Goal: Task Accomplishment & Management: Complete application form

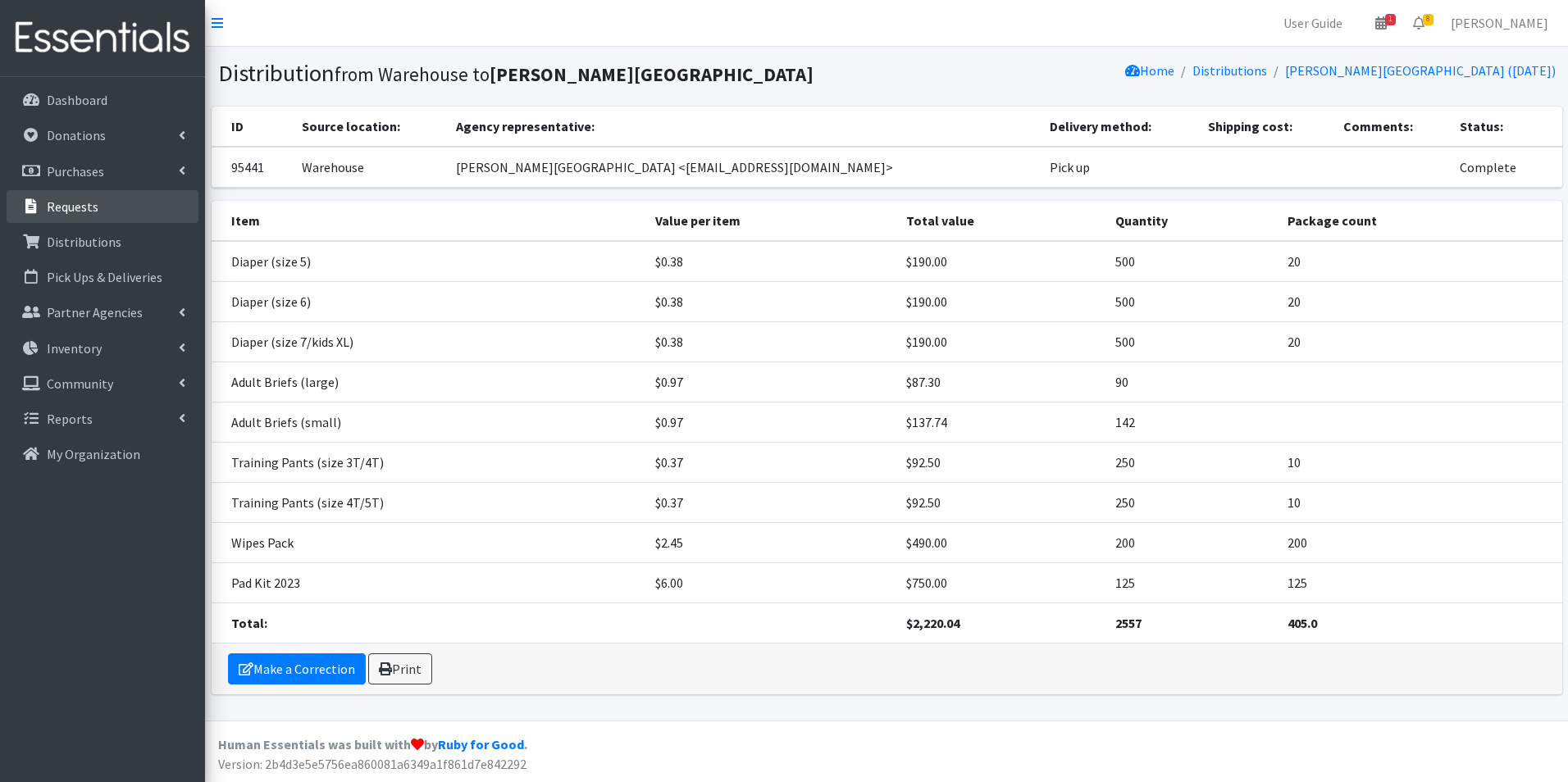
click at [48, 209] on p "Requests" at bounding box center [72, 207] width 51 height 17
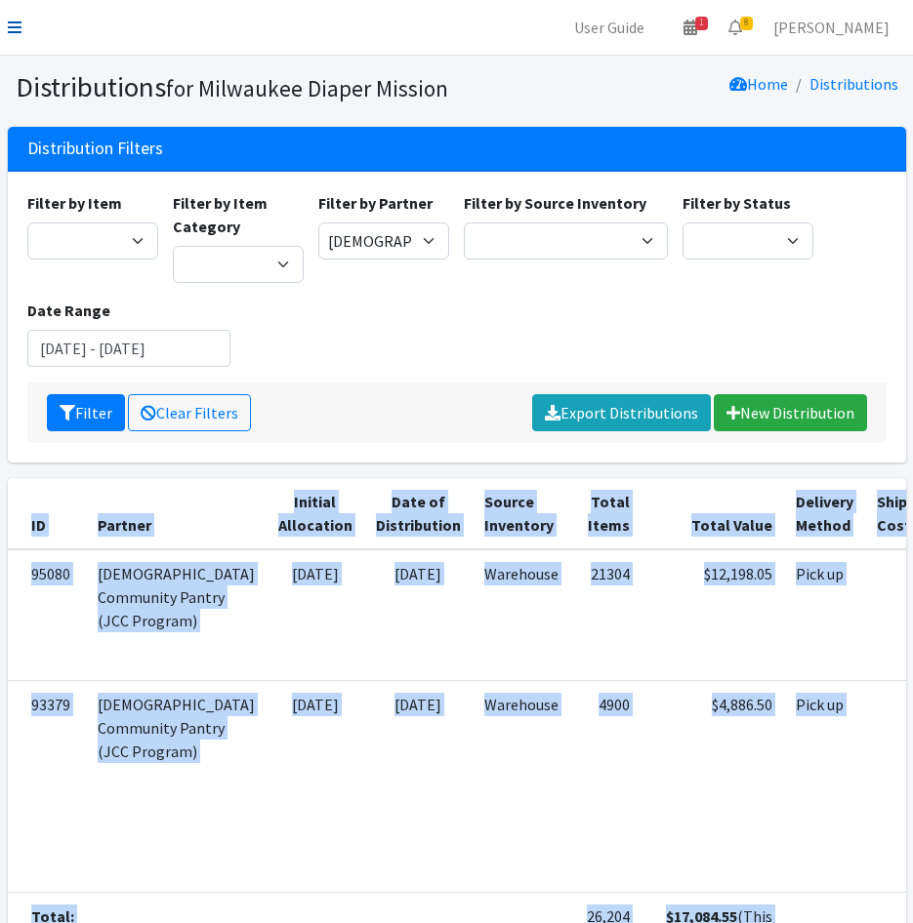
click at [11, 24] on icon at bounding box center [15, 28] width 14 height 16
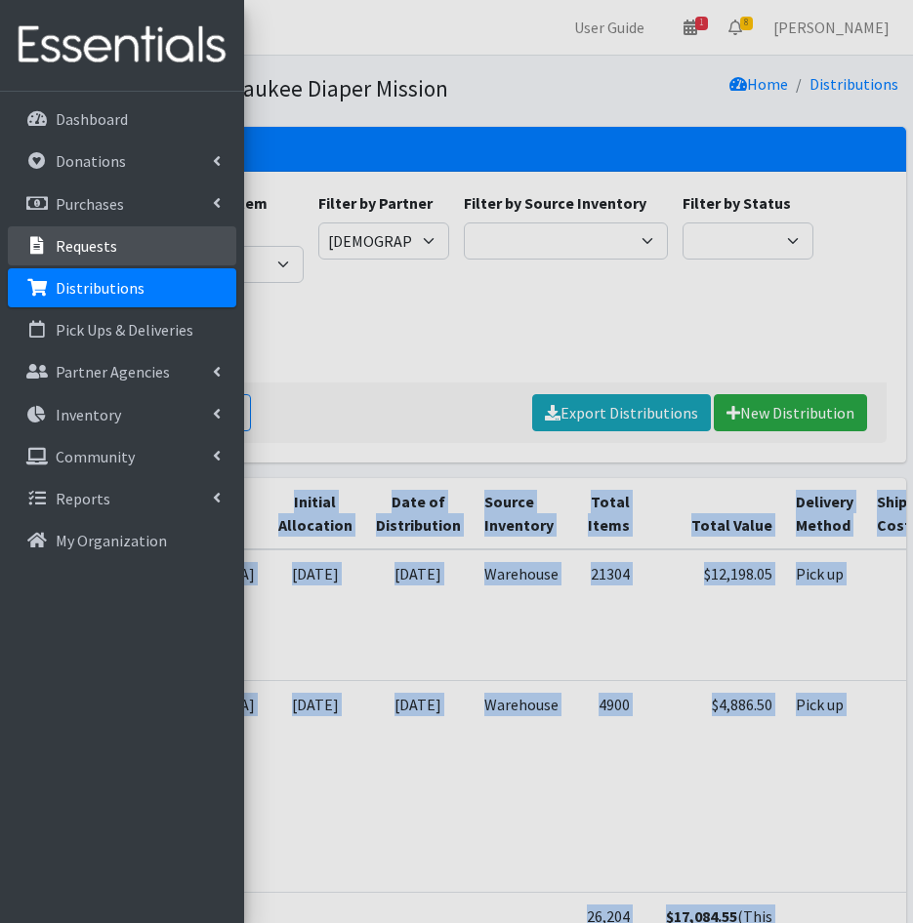
click at [84, 251] on p "Requests" at bounding box center [86, 246] width 61 height 20
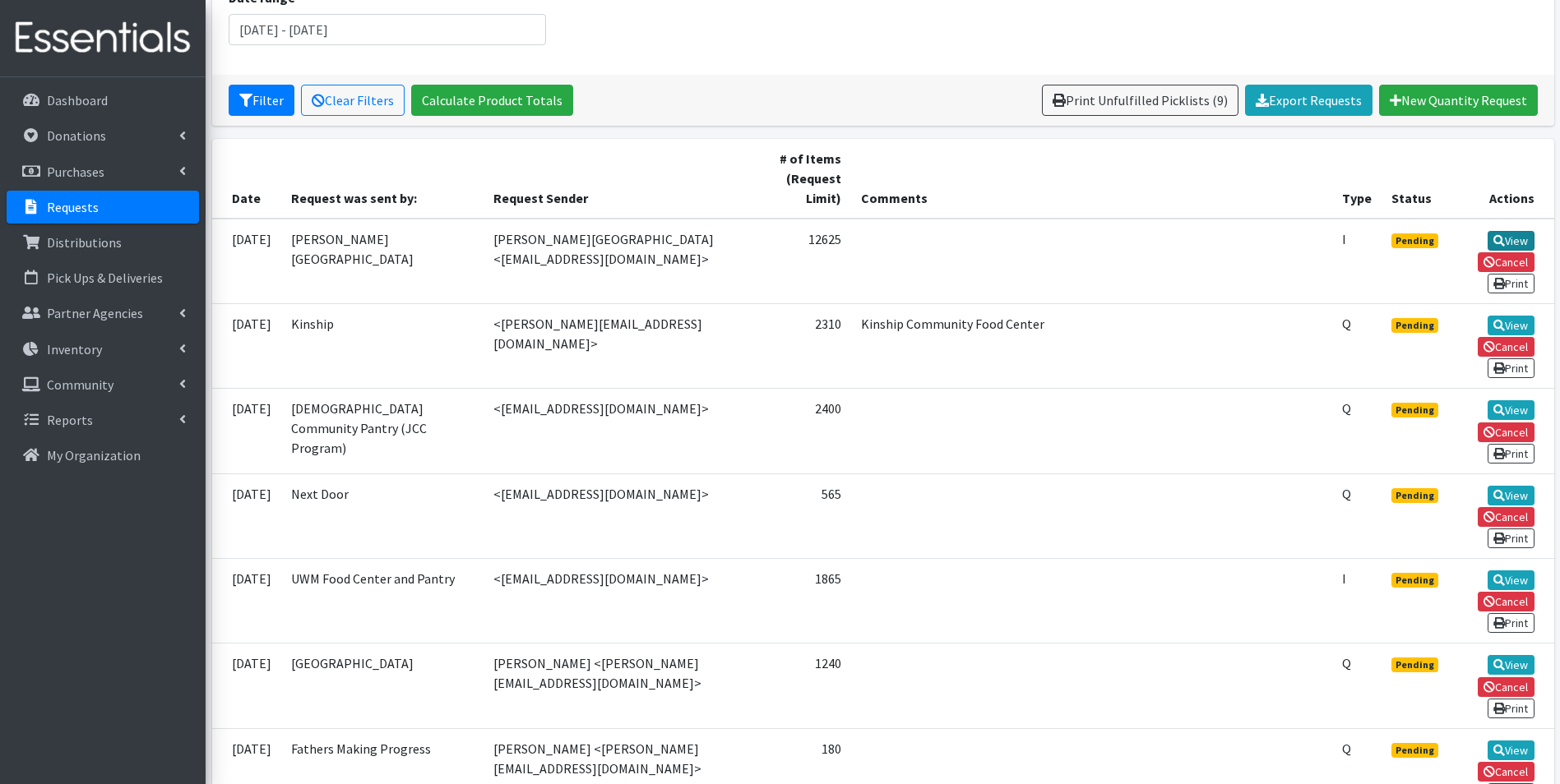
scroll to position [247, 0]
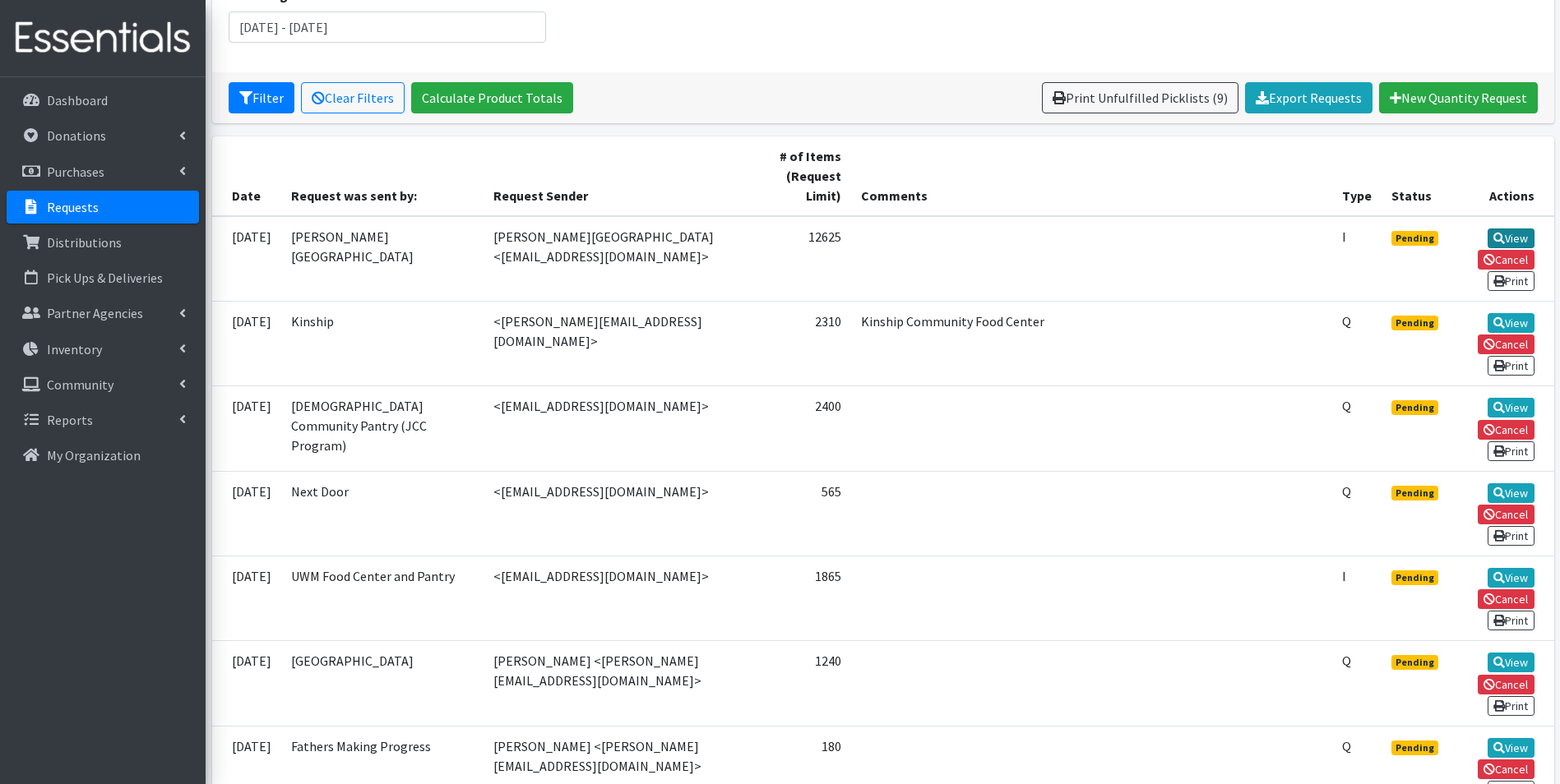
click at [1515, 231] on link "View" at bounding box center [1511, 237] width 47 height 19
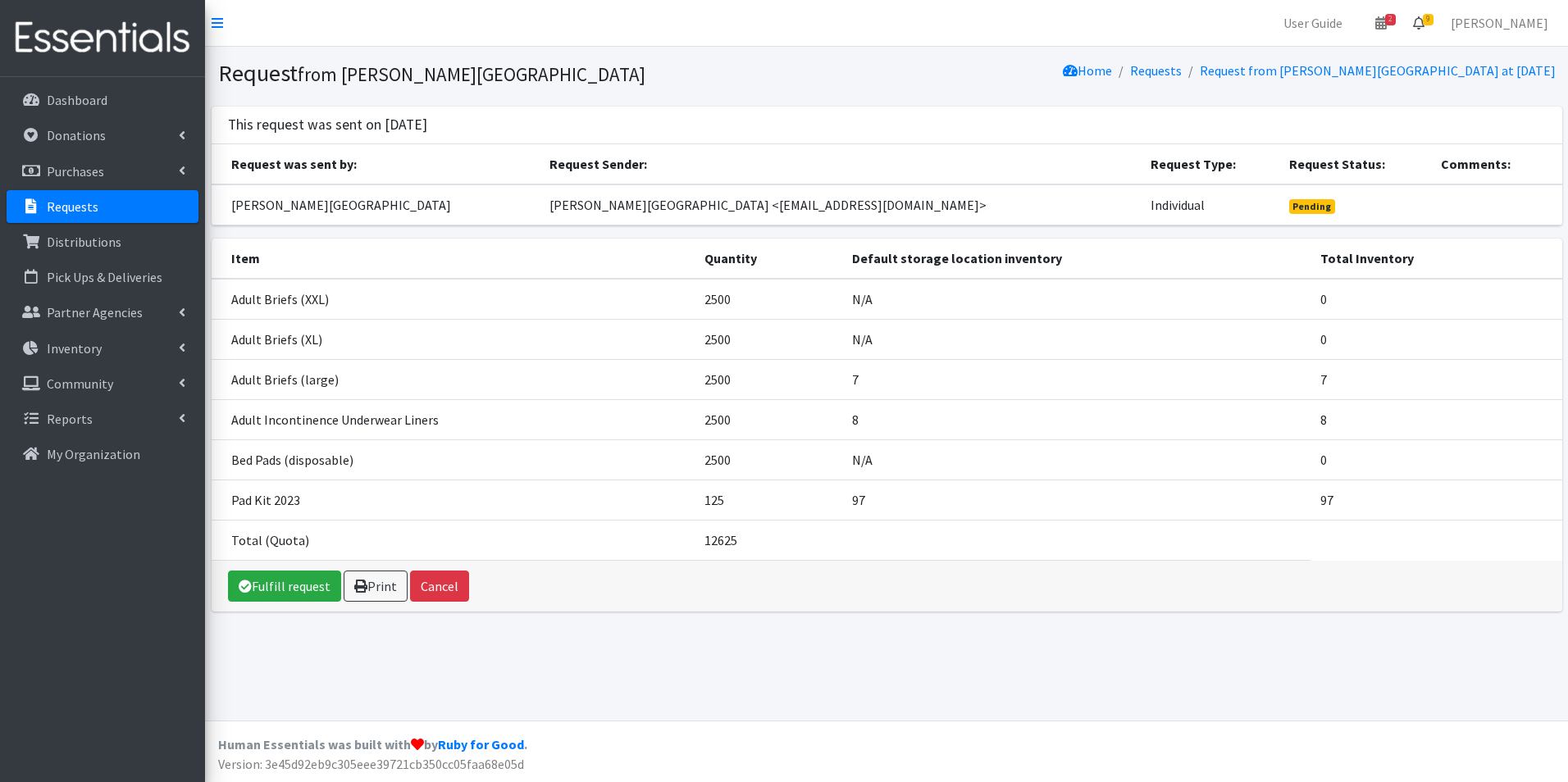
click at [1424, 27] on icon at bounding box center [1419, 24] width 12 height 13
click at [1400, 54] on link "9 Requests" at bounding box center [1321, 58] width 232 height 33
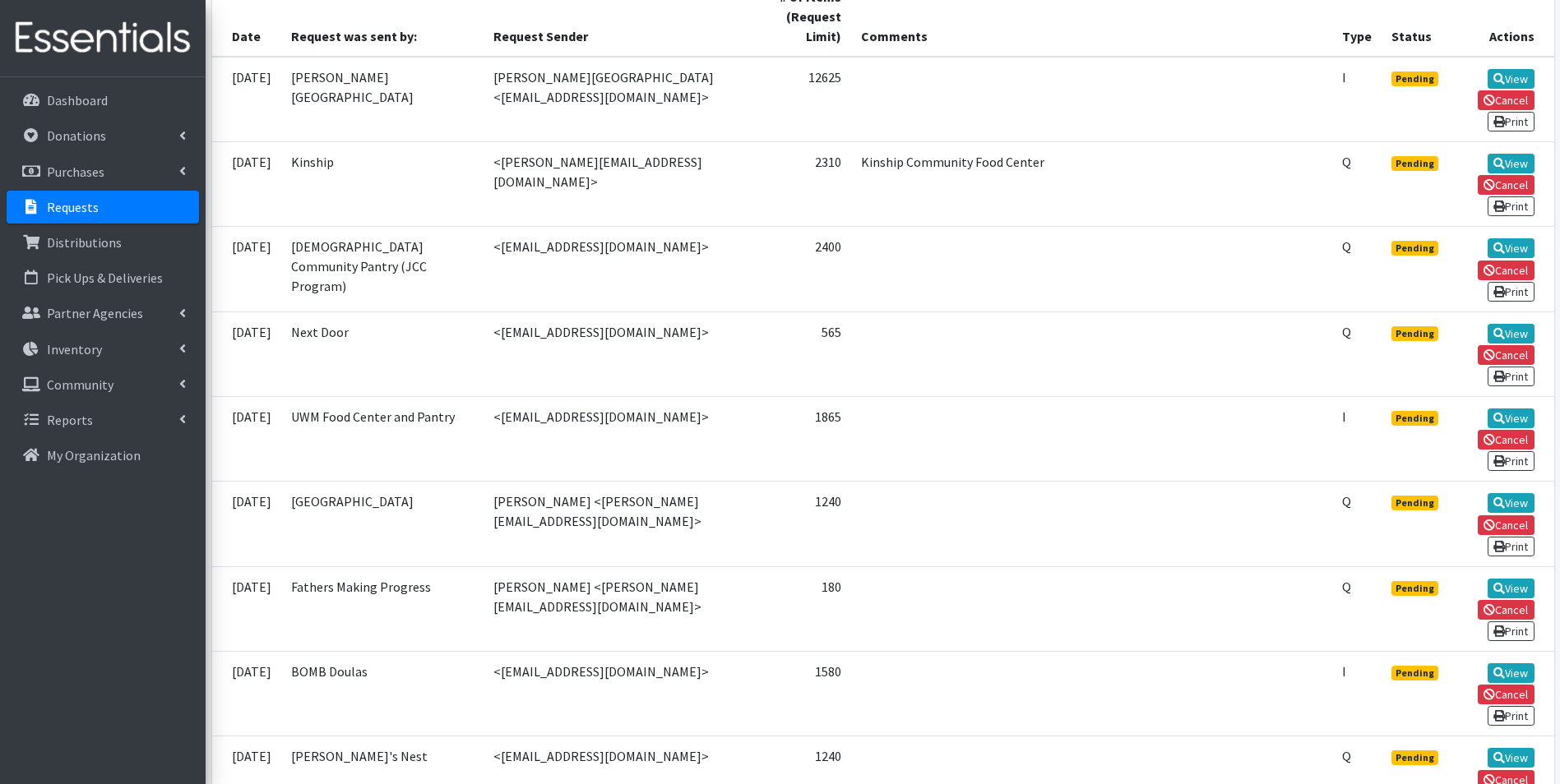
scroll to position [411, 0]
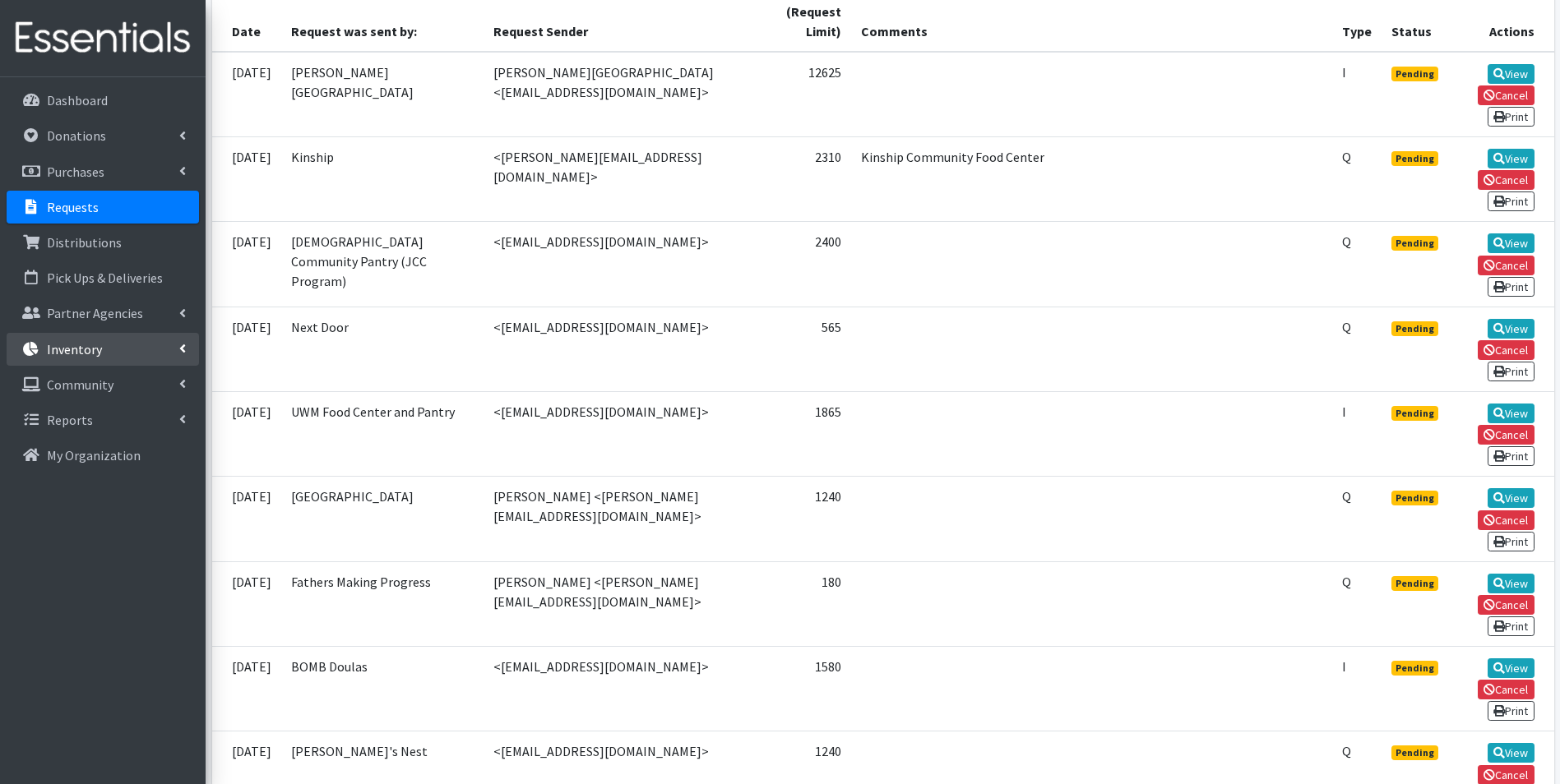
click at [60, 356] on p "Inventory" at bounding box center [74, 349] width 55 height 17
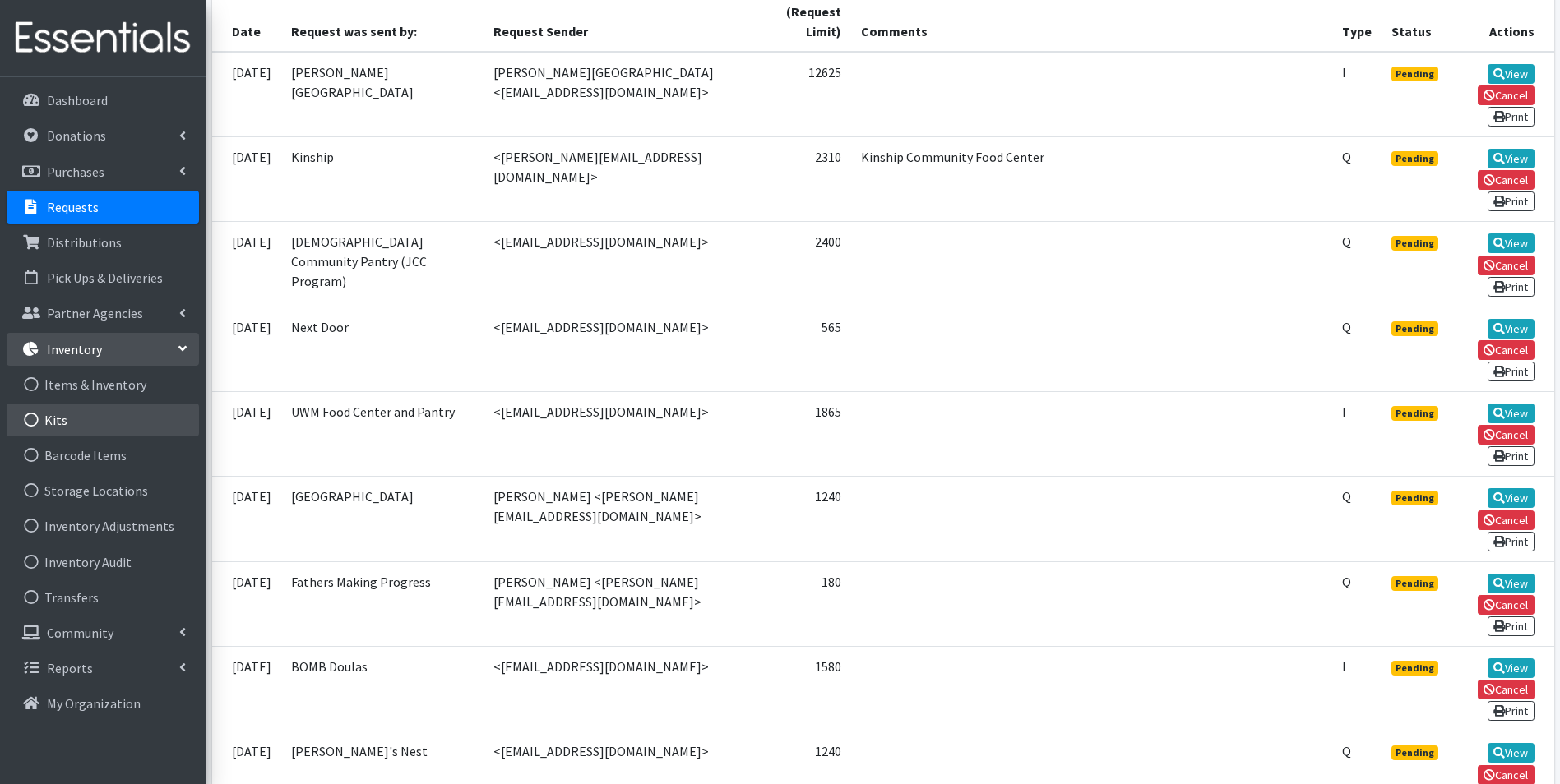
click at [62, 419] on link "Kits" at bounding box center [103, 419] width 192 height 33
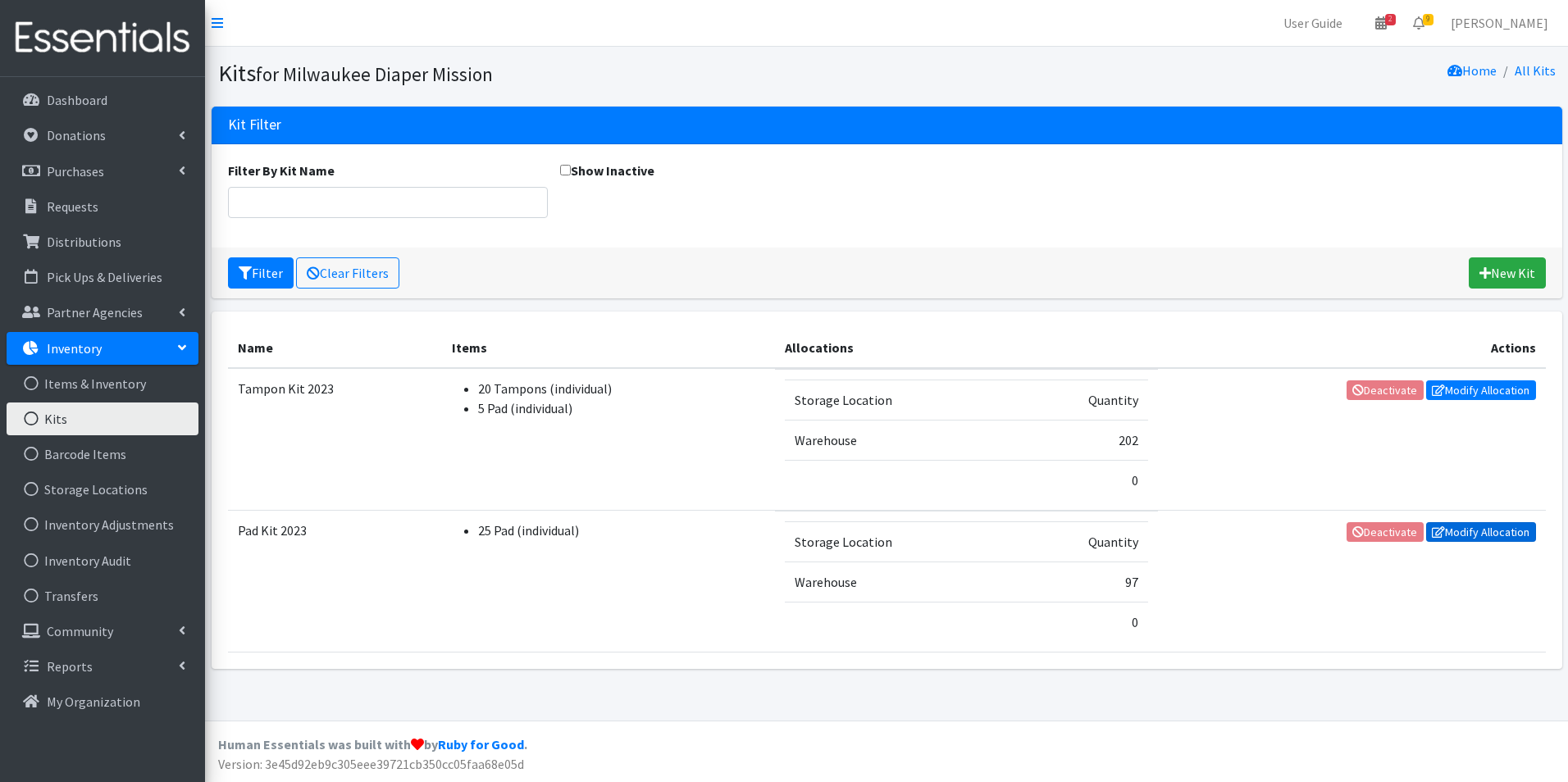
click at [1461, 537] on link "Modify Allocation" at bounding box center [1481, 532] width 110 height 19
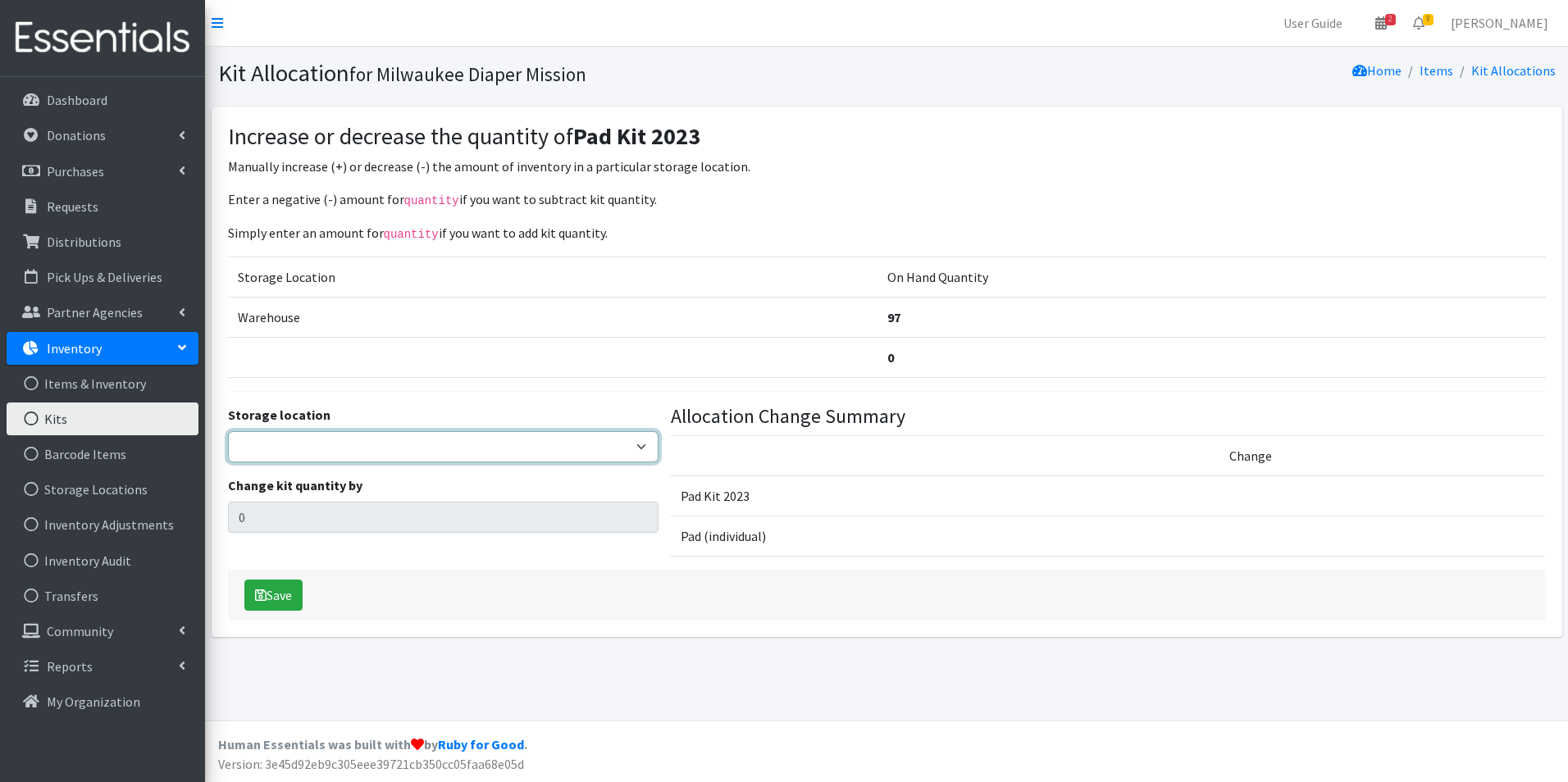
click at [434, 455] on select "Warehouse" at bounding box center [443, 446] width 431 height 31
select select "126"
click at [228, 431] on select "Warehouse" at bounding box center [443, 446] width 431 height 31
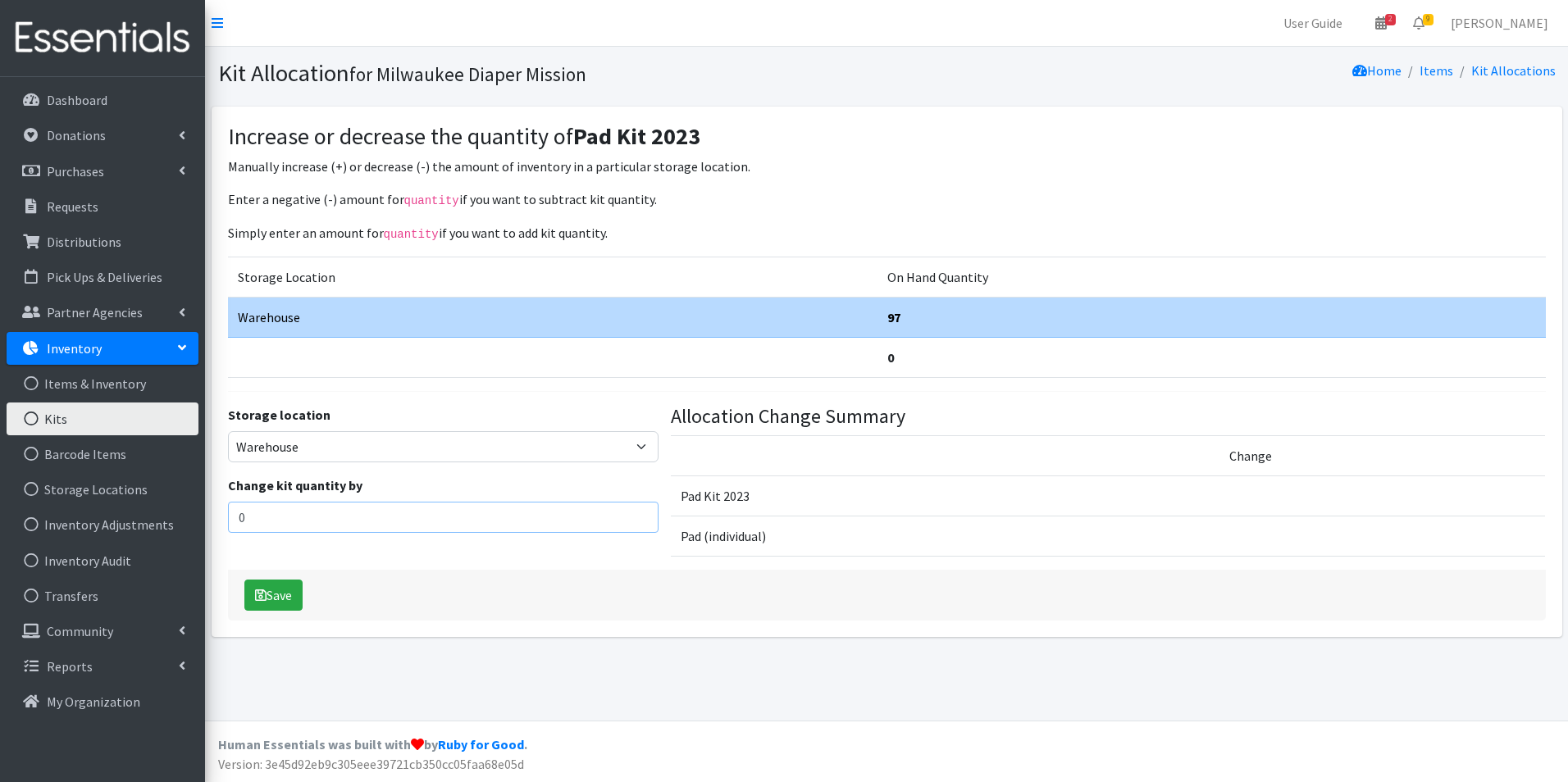
drag, startPoint x: 295, startPoint y: 514, endPoint x: 228, endPoint y: 518, distance: 67.1
click at [228, 518] on input "0" at bounding box center [443, 517] width 431 height 31
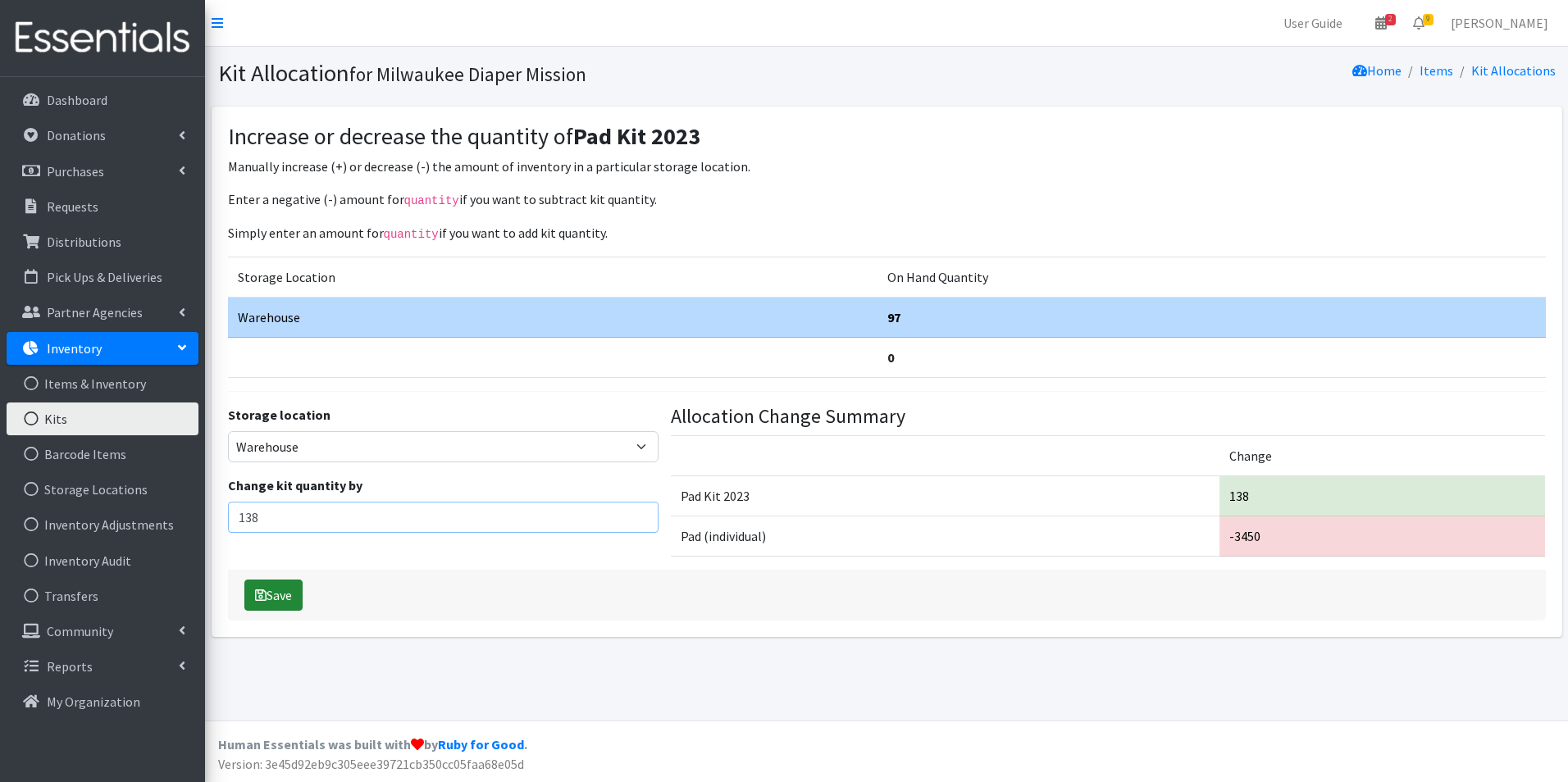
type input "138"
click at [270, 601] on button "Save" at bounding box center [273, 595] width 58 height 31
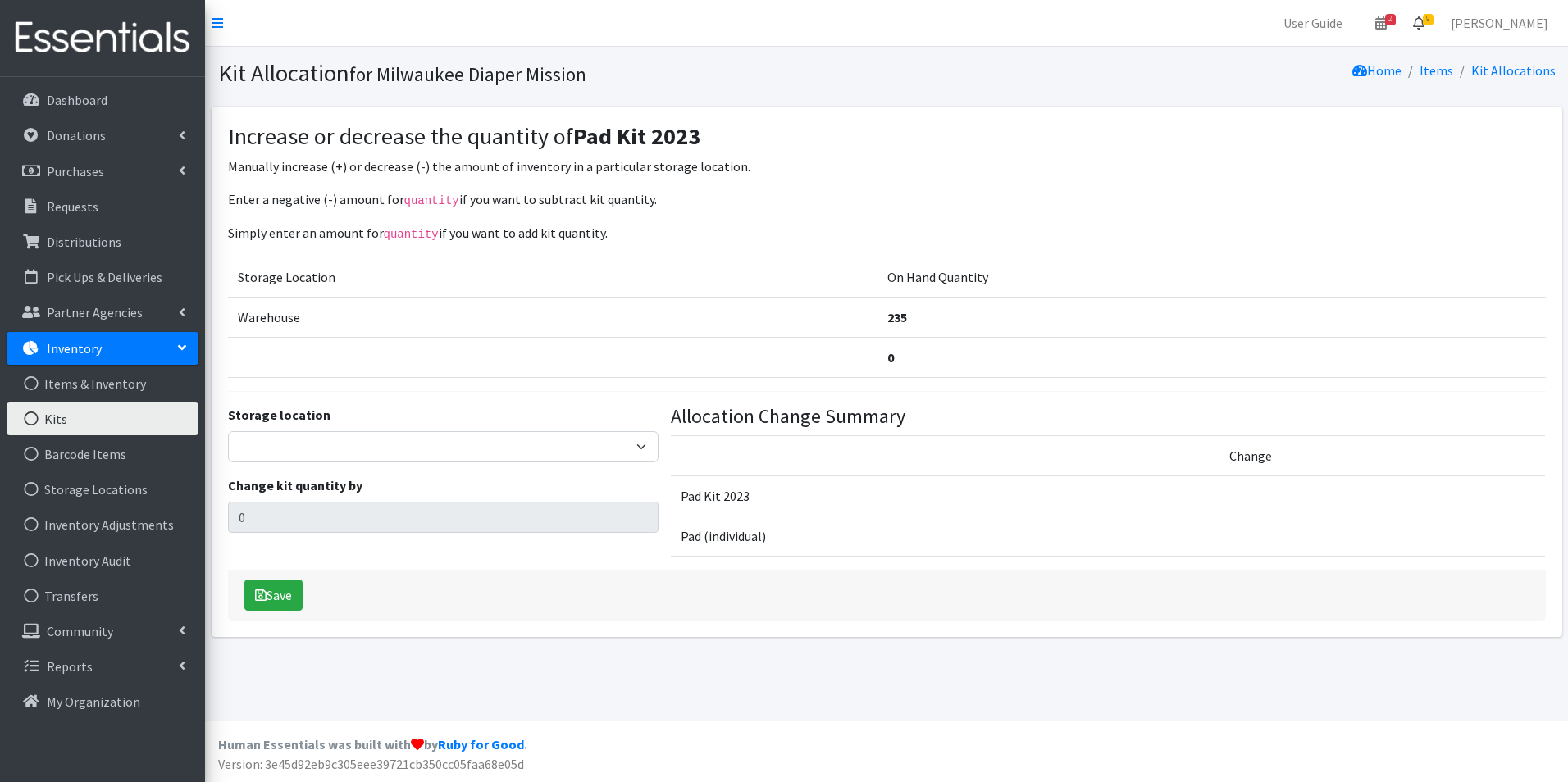
click at [1434, 20] on span "9" at bounding box center [1428, 20] width 11 height 12
click at [1437, 60] on link "9 Requests" at bounding box center [1321, 58] width 232 height 33
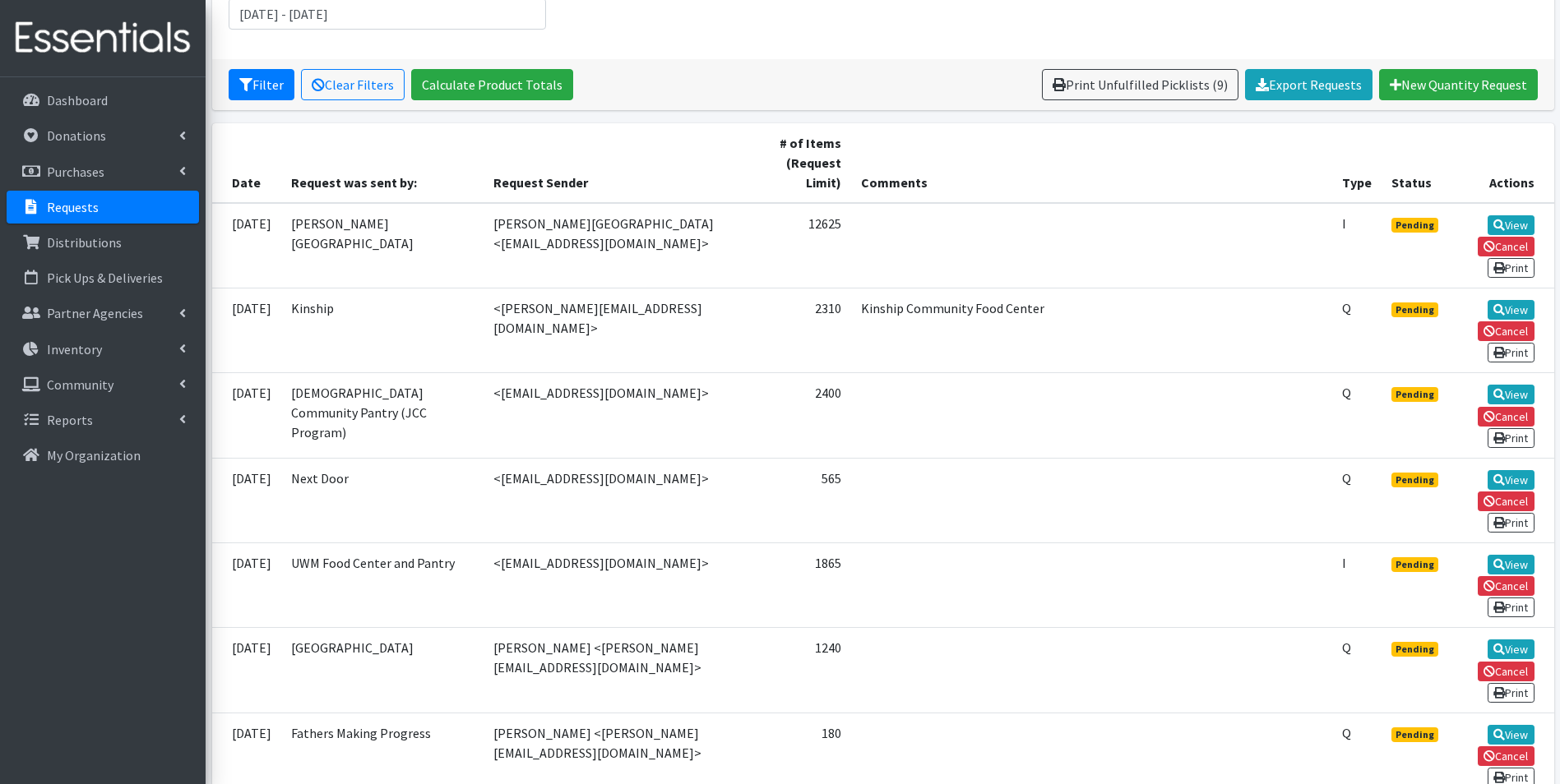
scroll to position [328, 0]
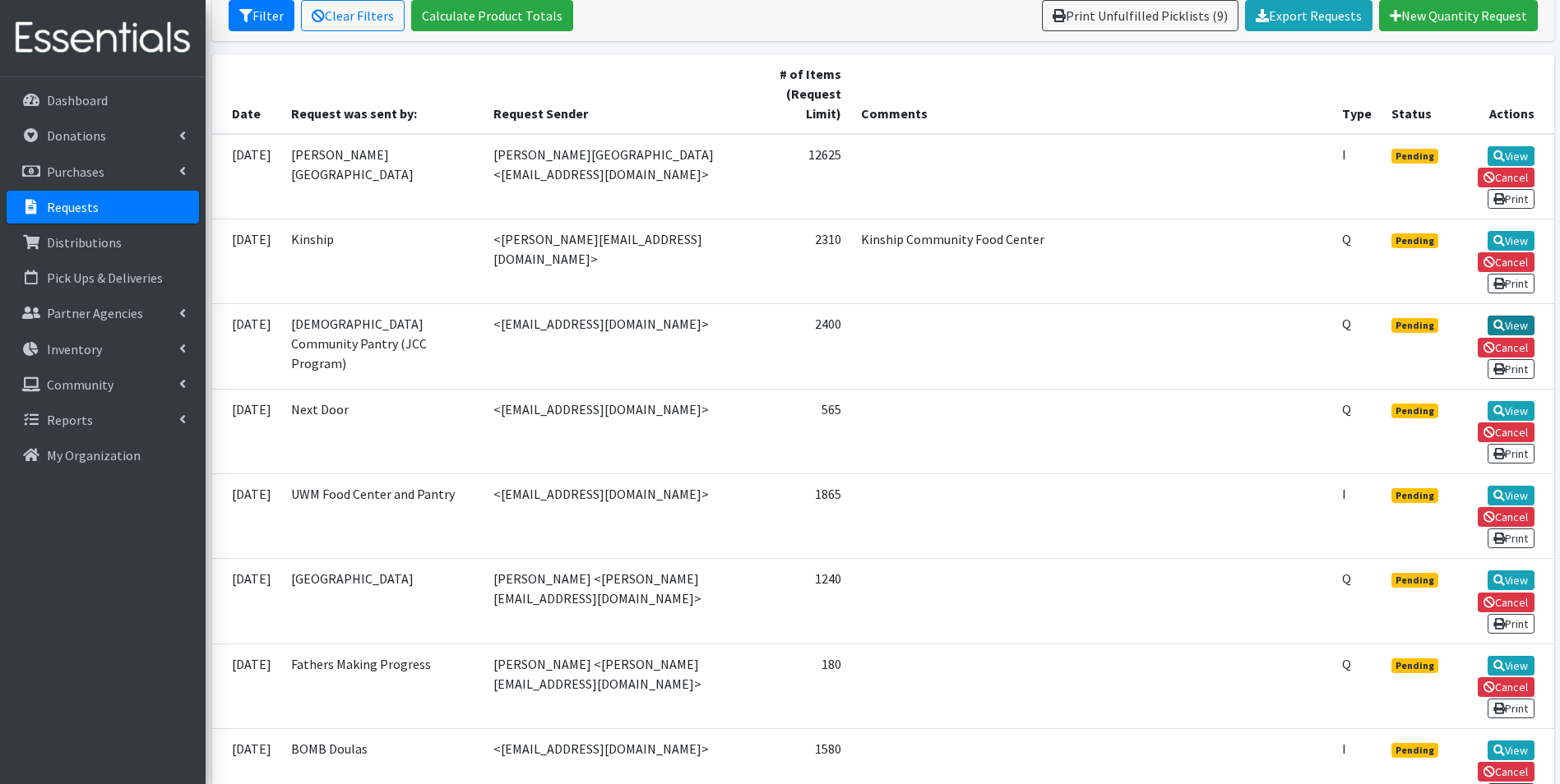
click at [1504, 325] on link "View" at bounding box center [1511, 325] width 47 height 19
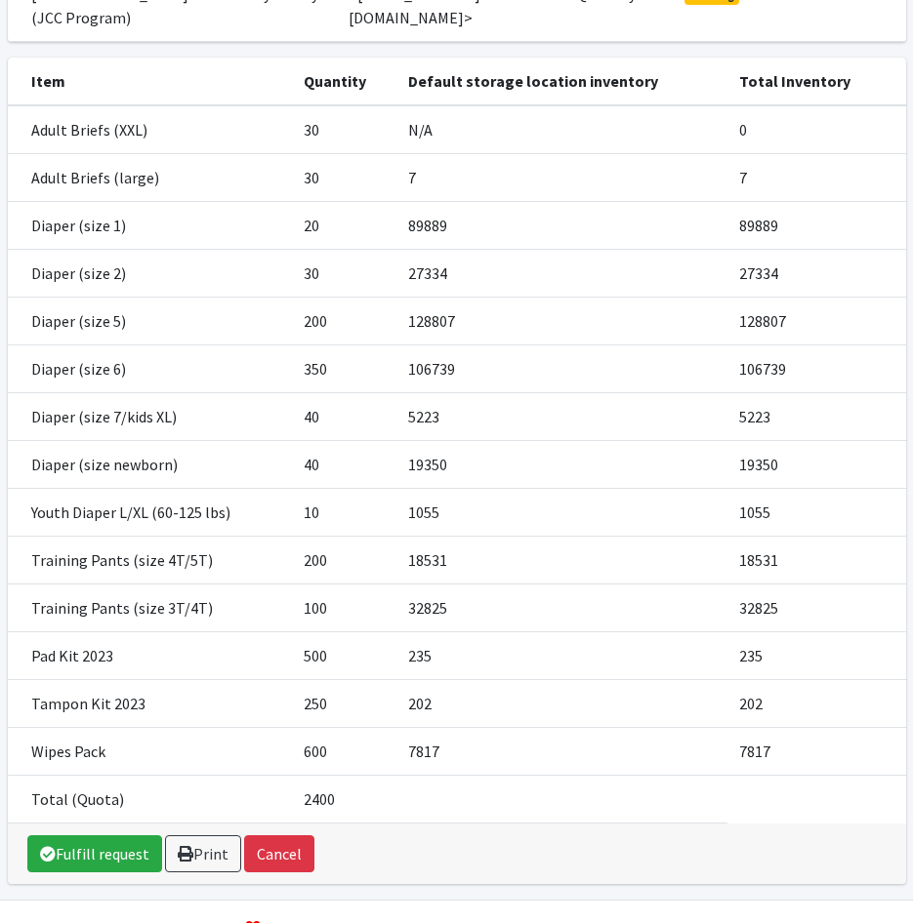
scroll to position [327, 0]
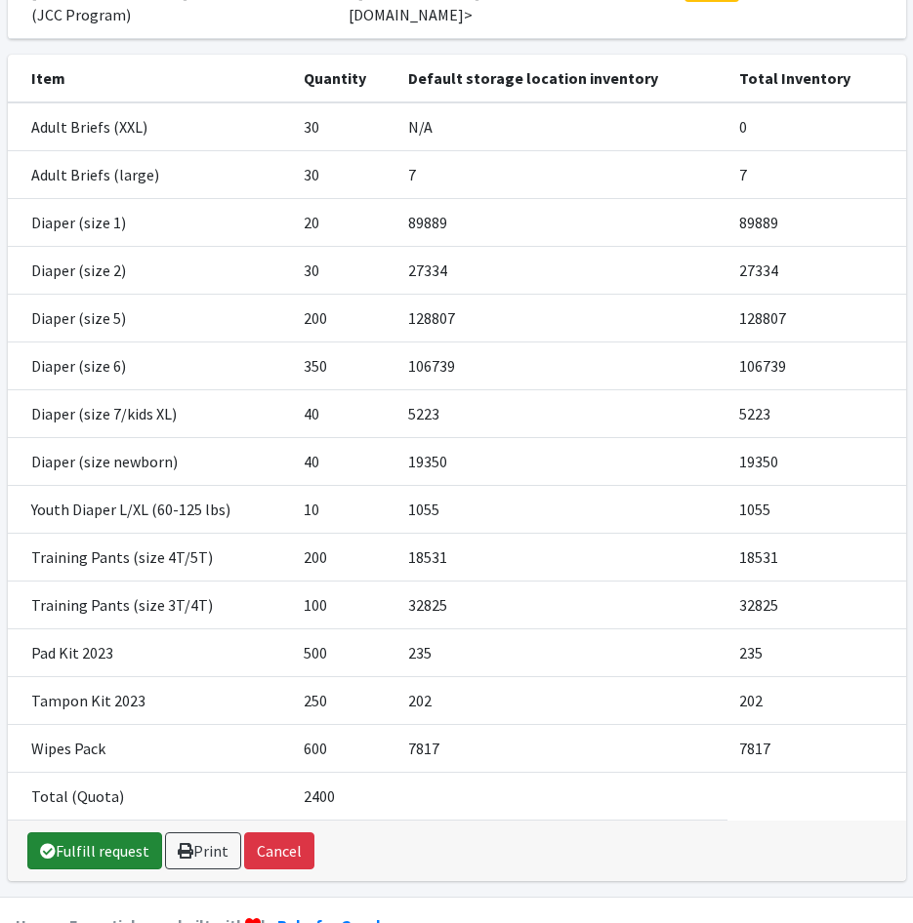
click at [109, 833] on link "Fulfill request" at bounding box center [94, 851] width 135 height 37
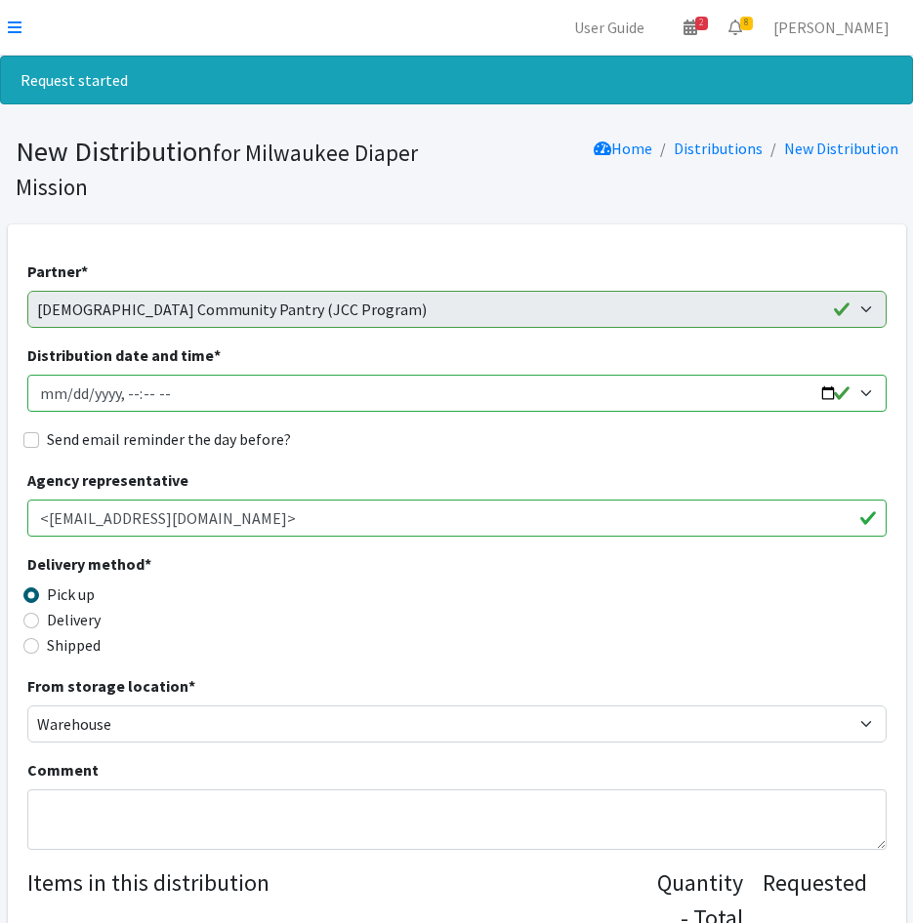
click at [70, 394] on input "Distribution date and time *" at bounding box center [456, 393] width 859 height 37
click at [129, 399] on input "Distribution date and time *" at bounding box center [456, 393] width 859 height 37
type input "2025-09-16T10:00"
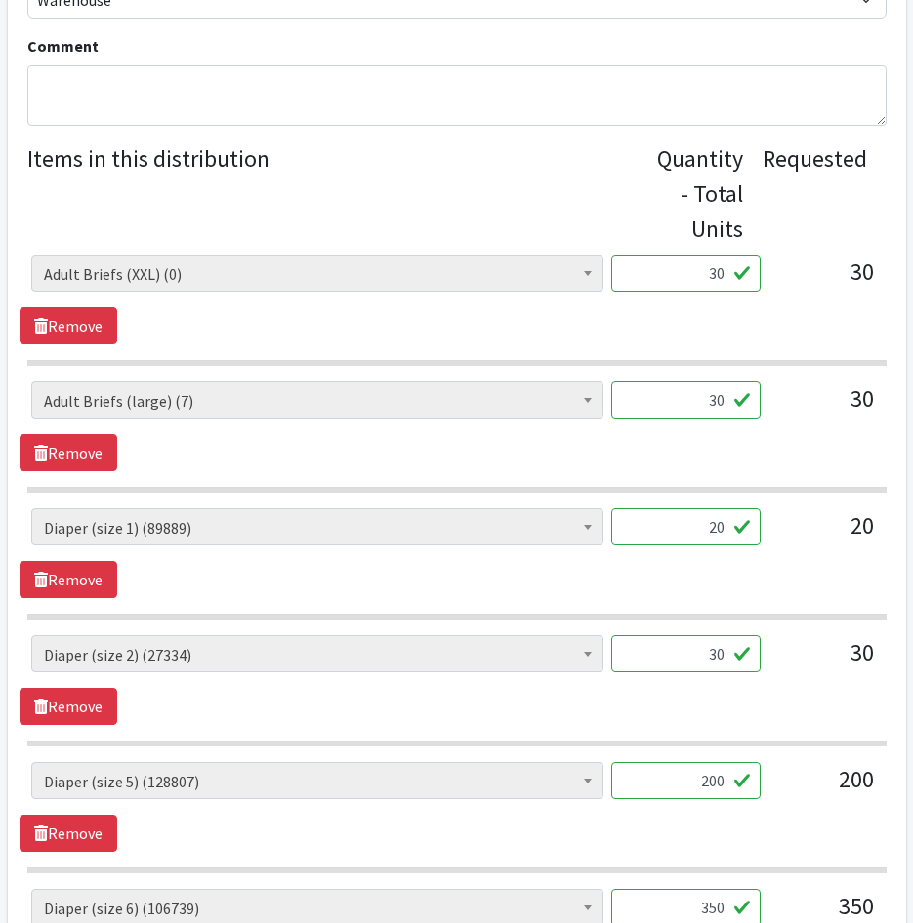
scroll to position [781, 0]
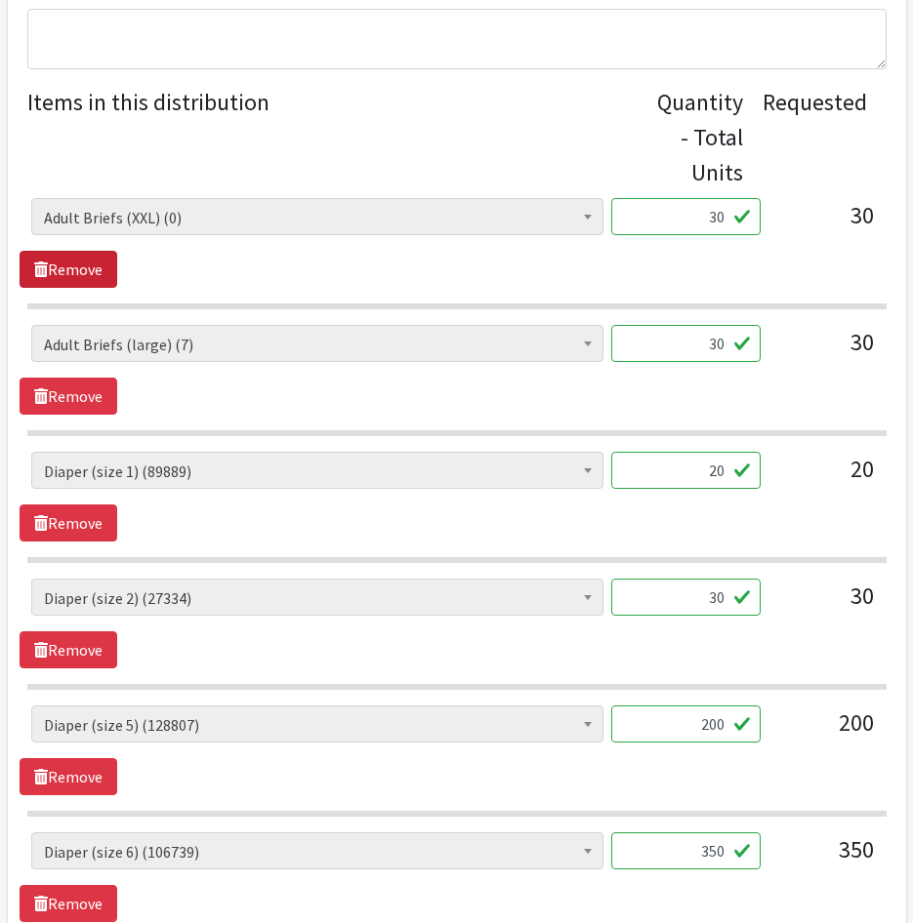
click at [61, 263] on link "Remove" at bounding box center [69, 269] width 98 height 37
drag, startPoint x: 699, startPoint y: 224, endPoint x: 750, endPoint y: 217, distance: 51.4
click at [749, 217] on input "20" at bounding box center [685, 216] width 149 height 37
type input "500"
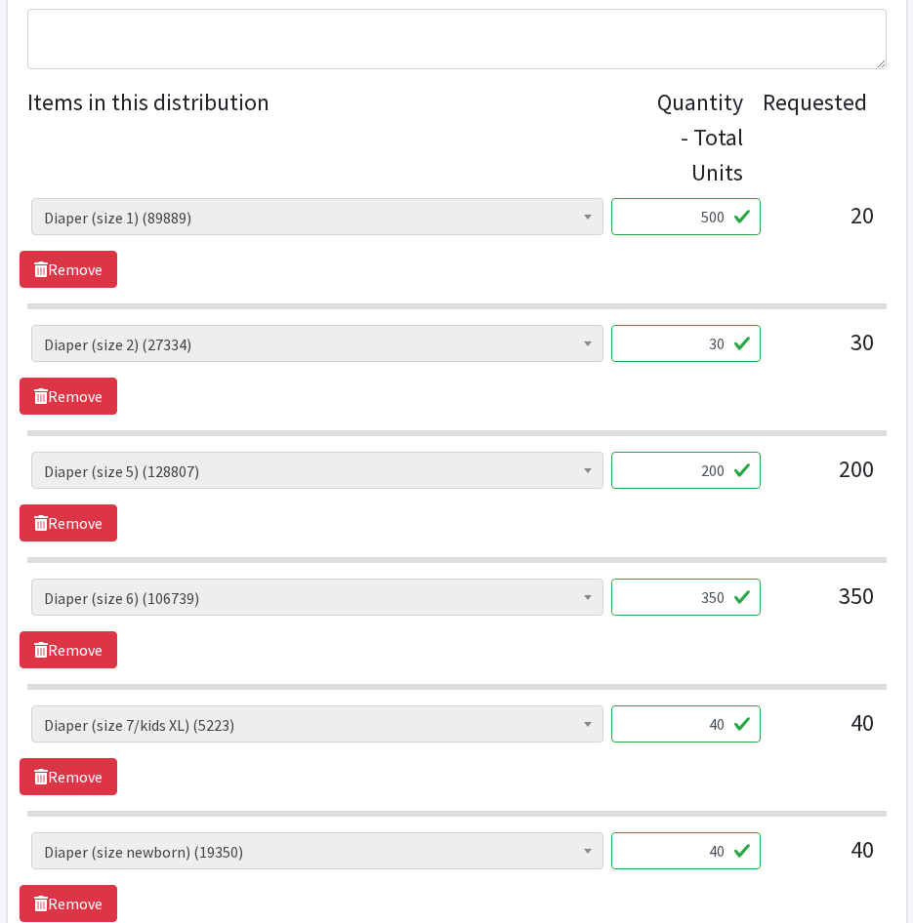
drag, startPoint x: 659, startPoint y: 344, endPoint x: 931, endPoint y: 347, distance: 272.4
click at [912, 347] on html "User Guide 2 2 Pick-ups remaining this week View Calendar 8 8 Requests 0 Partne…" at bounding box center [456, 588] width 913 height 2739
type input "750"
click at [711, 473] on input "200" at bounding box center [685, 470] width 149 height 37
type input "5000"
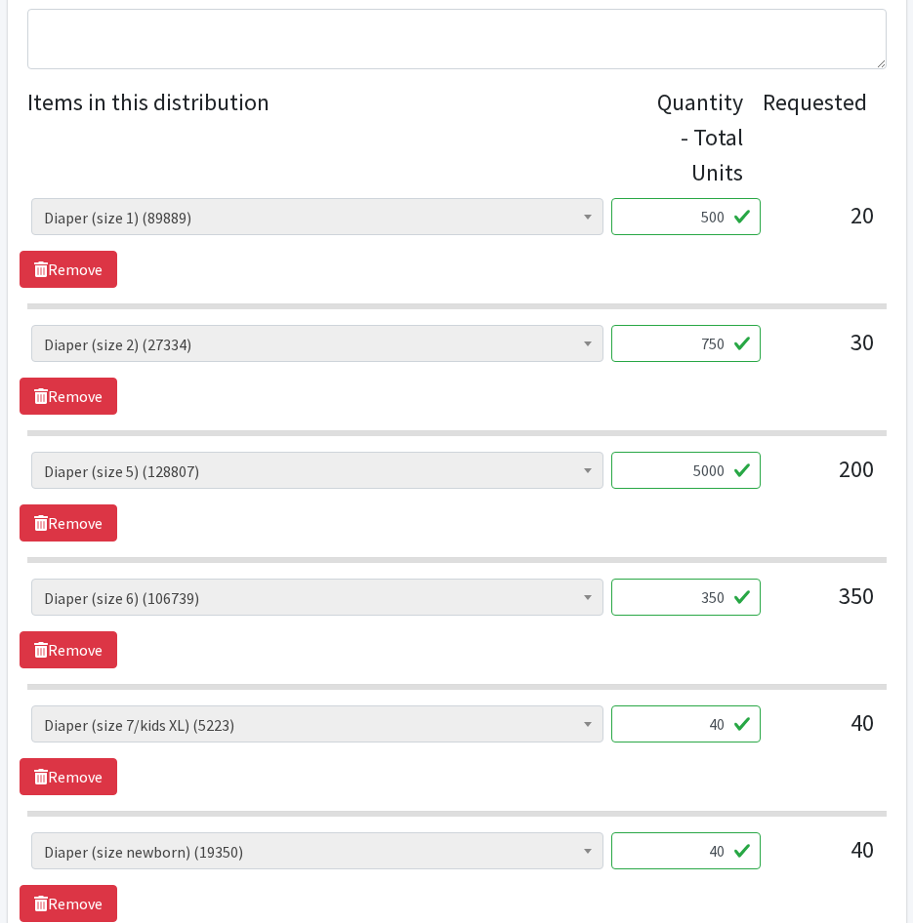
drag, startPoint x: 721, startPoint y: 604, endPoint x: 931, endPoint y: 595, distance: 210.0
click at [912, 595] on html "User Guide 2 2 Pick-ups remaining this week View Calendar 8 8 Requests 0 Partne…" at bounding box center [456, 588] width 913 height 2739
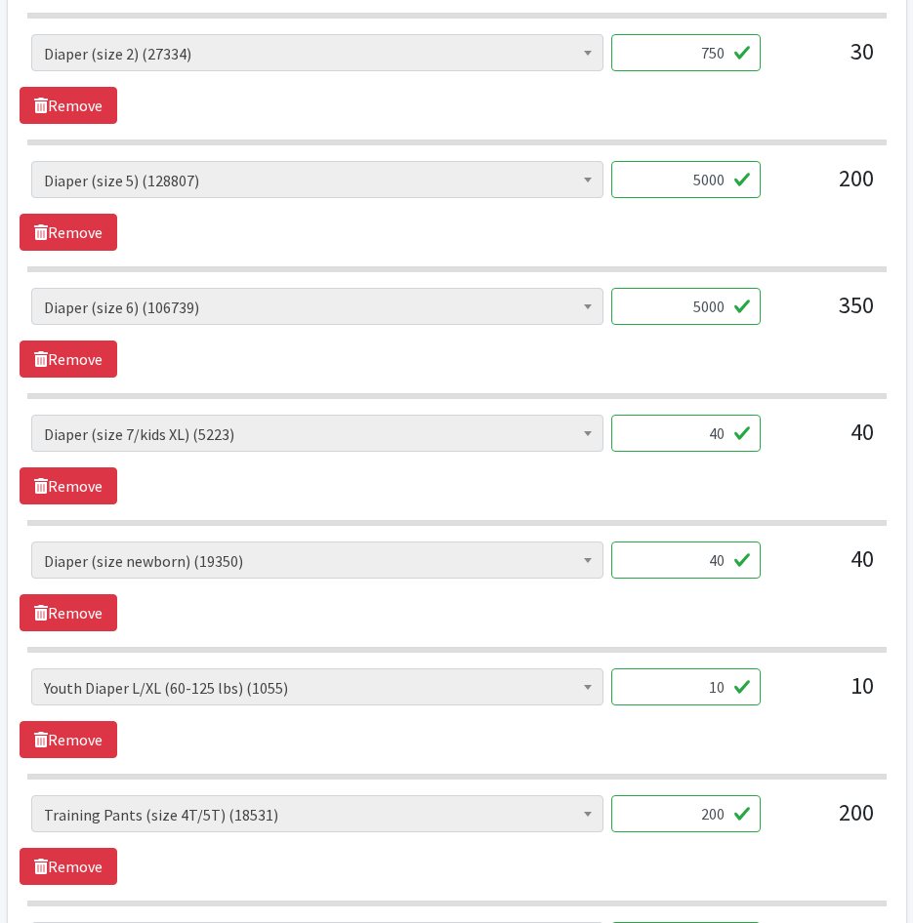
scroll to position [1074, 0]
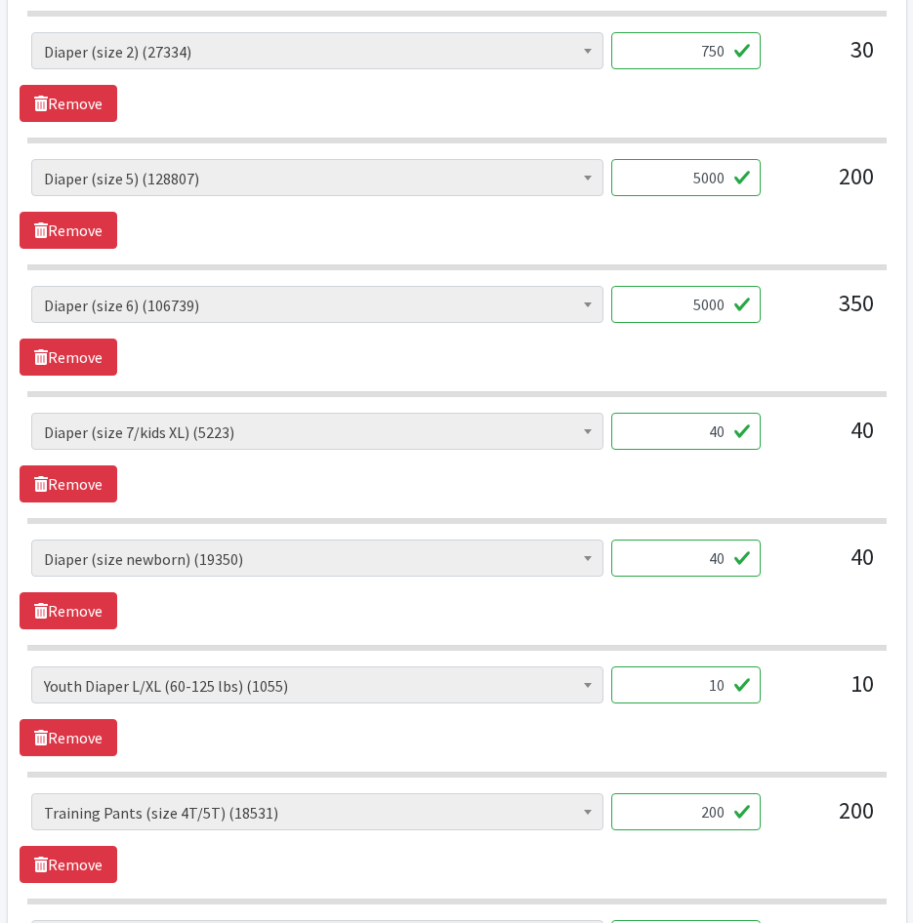
type input "5000"
drag, startPoint x: 691, startPoint y: 448, endPoint x: 859, endPoint y: 435, distance: 168.4
click at [835, 437] on div "AIO's (Newborn) (12) AIO's (Sized) (44) Adult Briefs (Medium) (9) Adult Briefs …" at bounding box center [456, 439] width 850 height 53
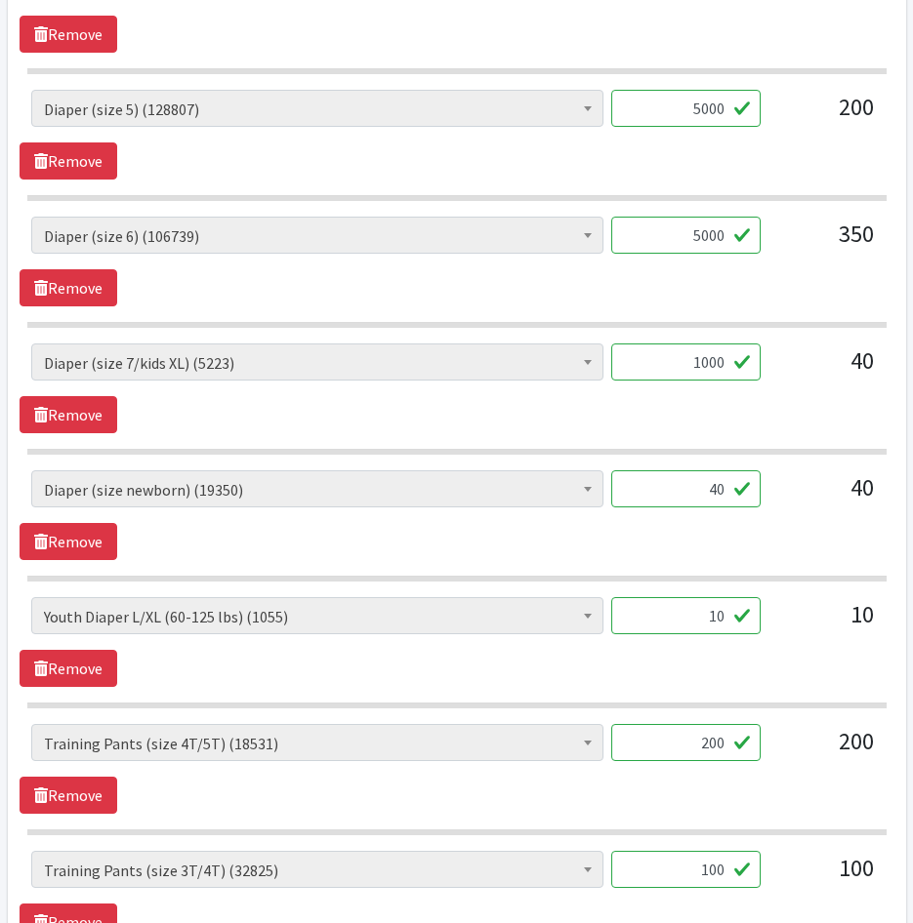
scroll to position [1269, 0]
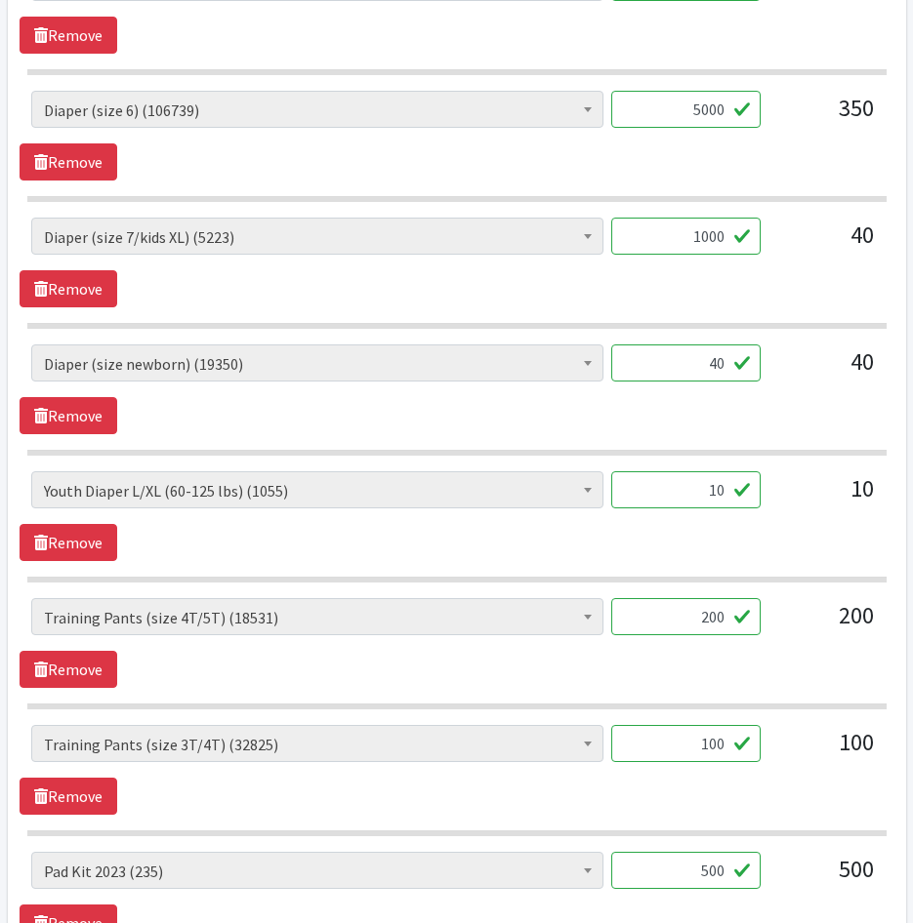
type input "1000"
drag, startPoint x: 751, startPoint y: 366, endPoint x: 802, endPoint y: 360, distance: 52.1
click at [804, 364] on div "AIO's (Newborn) (12) AIO's (Sized) (44) Adult Briefs (Medium) (9) Adult Briefs …" at bounding box center [456, 371] width 850 height 53
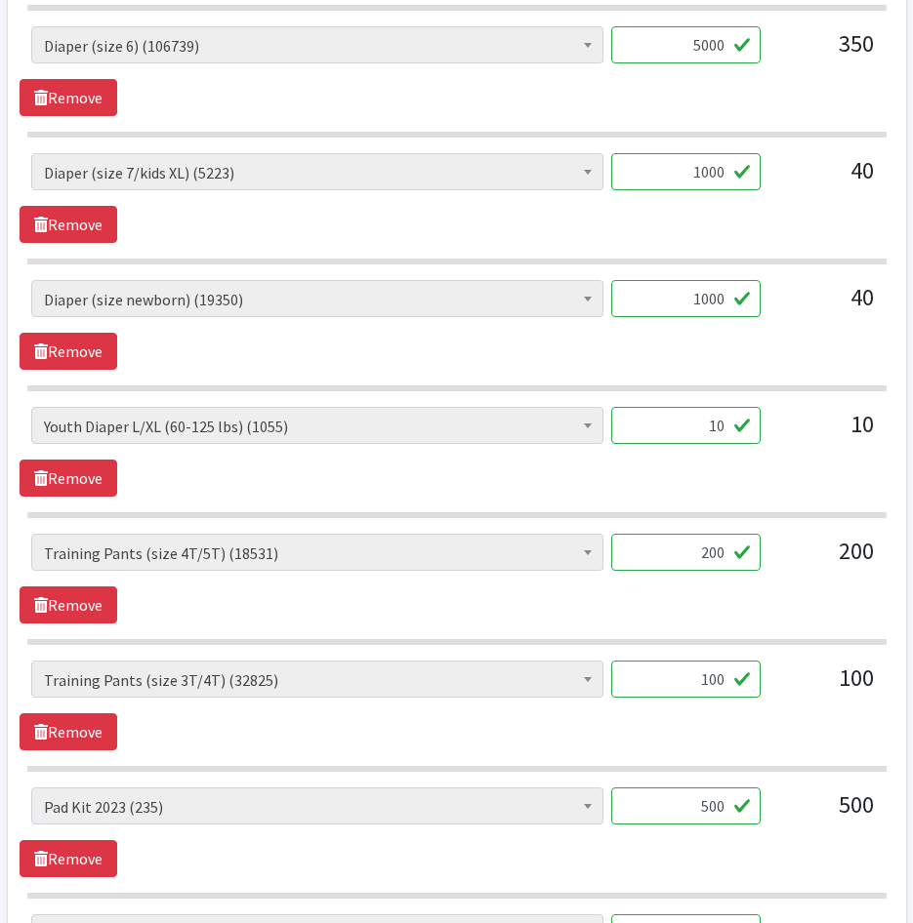
scroll to position [1464, 0]
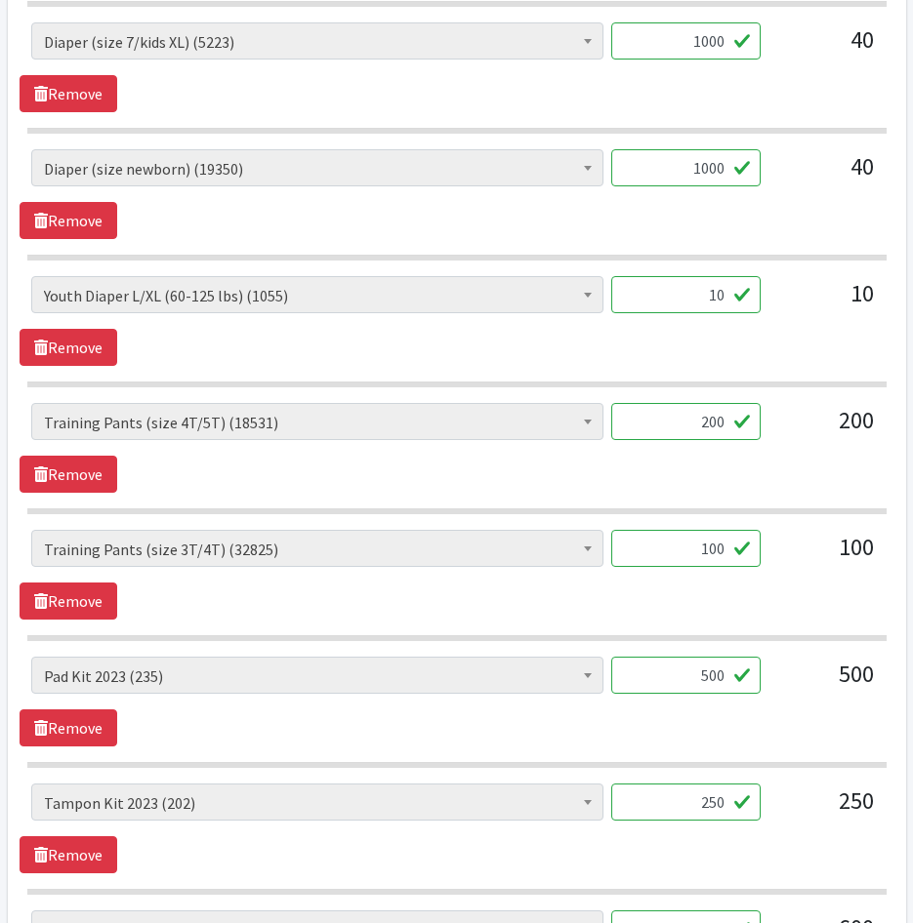
type input "1000"
drag, startPoint x: 692, startPoint y: 416, endPoint x: 710, endPoint y: 423, distance: 18.9
click at [710, 423] on input "200" at bounding box center [685, 421] width 149 height 37
type input "500"
drag, startPoint x: 739, startPoint y: 558, endPoint x: 872, endPoint y: 558, distance: 132.7
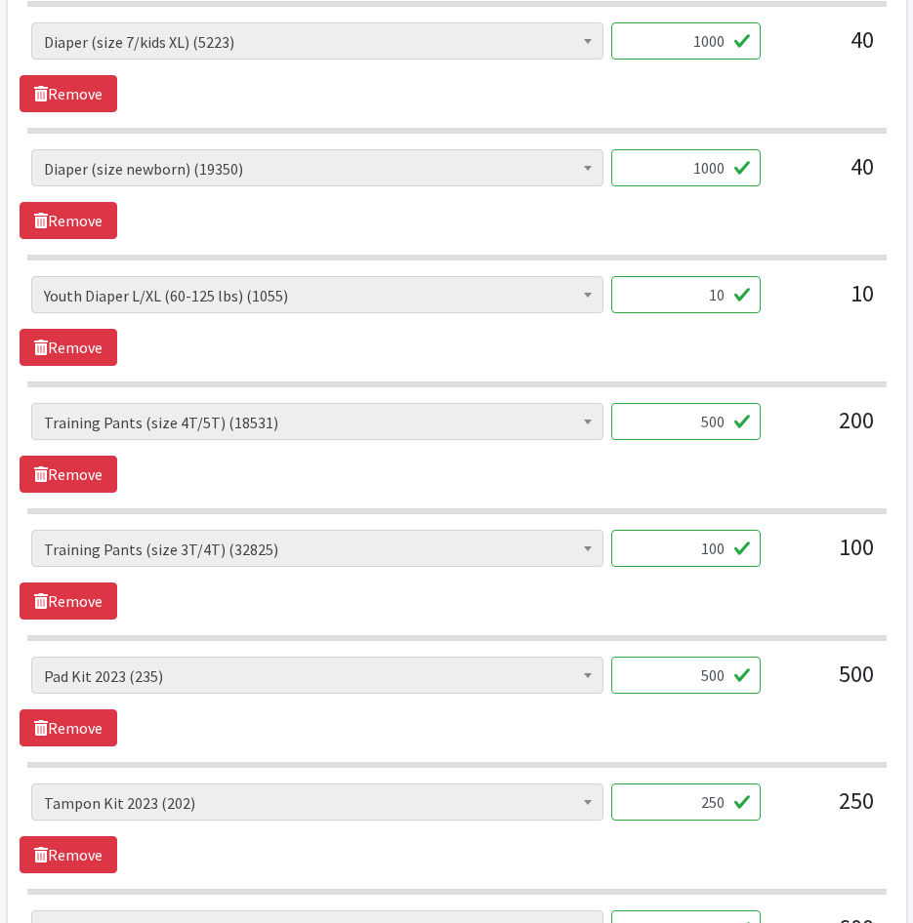
click at [860, 556] on div "AIO's (Newborn) (12) AIO's (Sized) (44) Adult Briefs (Medium) (9) Adult Briefs …" at bounding box center [456, 556] width 850 height 53
type input "500"
drag, startPoint x: 708, startPoint y: 676, endPoint x: 693, endPoint y: 675, distance: 14.7
click at [693, 675] on input "500" at bounding box center [685, 675] width 149 height 37
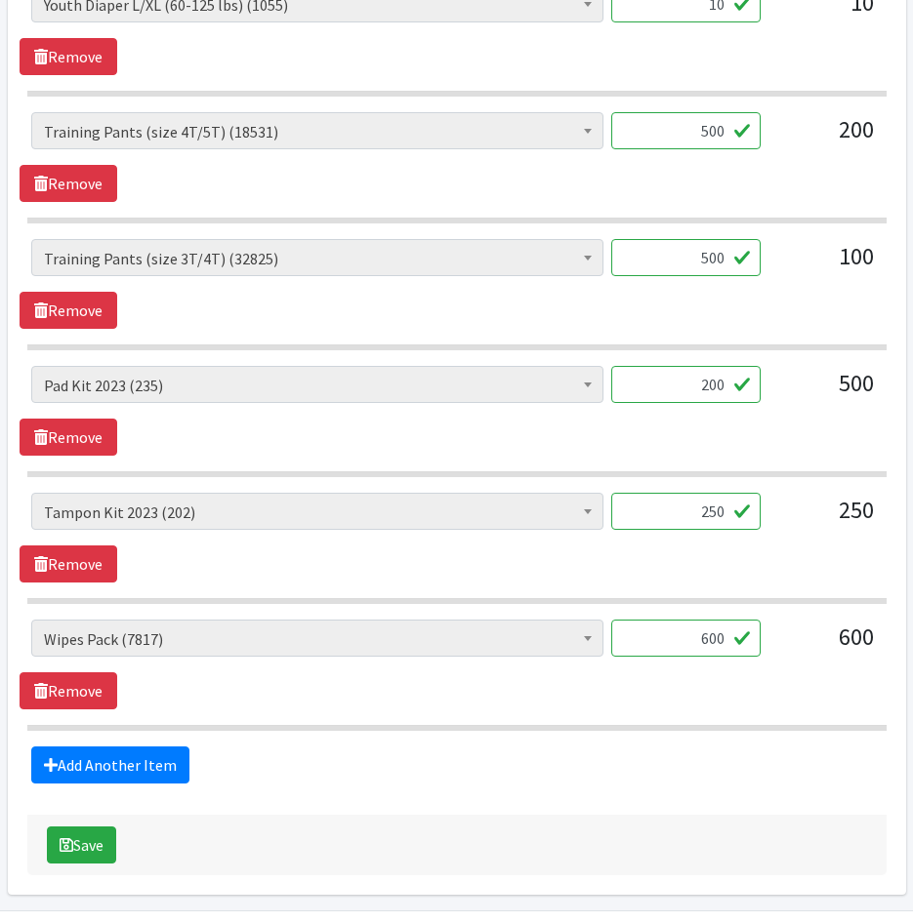
scroll to position [1757, 0]
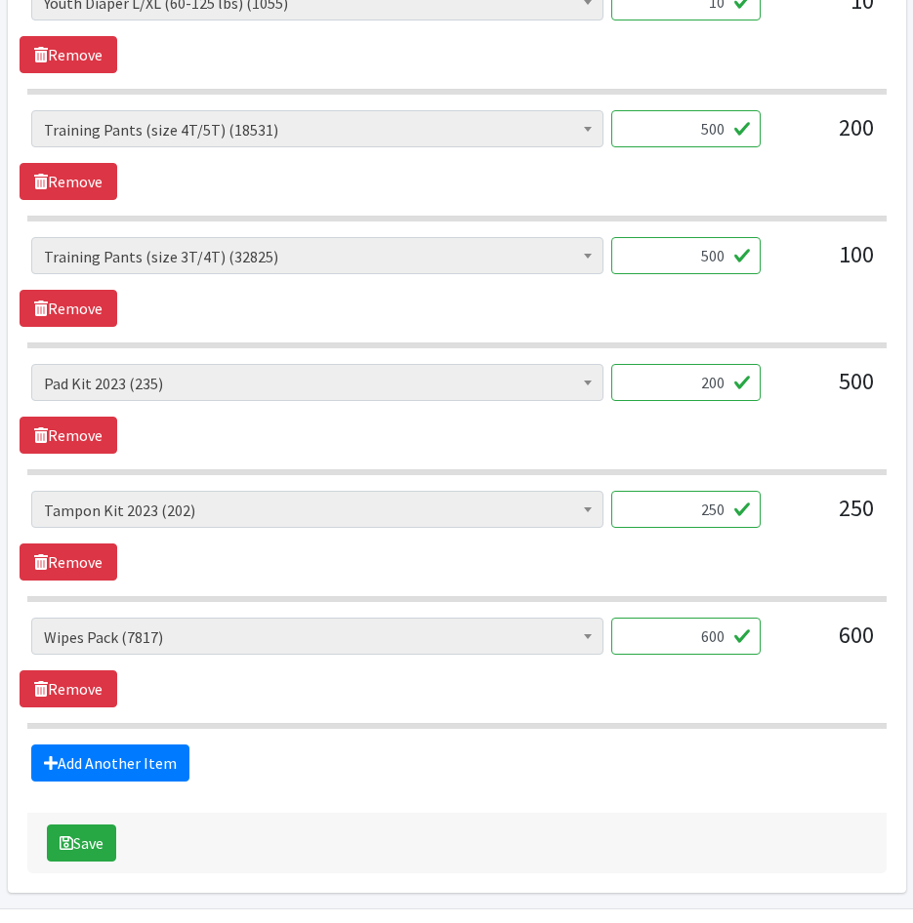
type input "200"
click at [709, 511] on input "250" at bounding box center [685, 509] width 149 height 37
type input "200"
click at [707, 634] on input "600" at bounding box center [685, 636] width 149 height 37
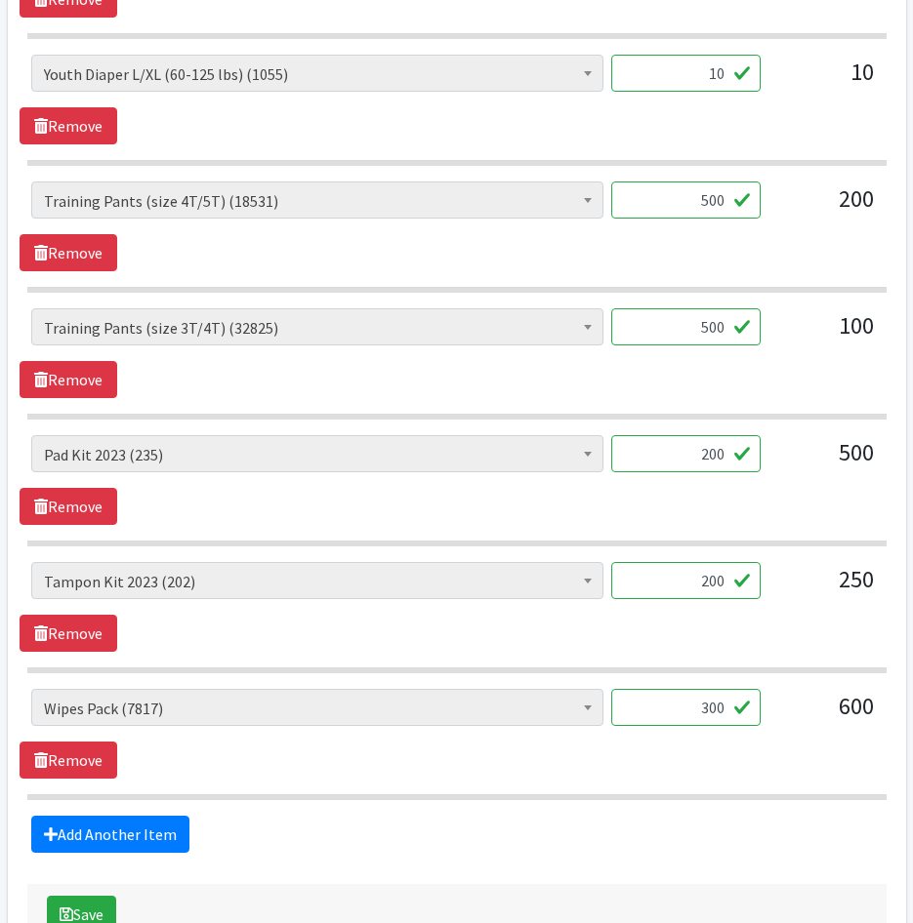
scroll to position [1562, 0]
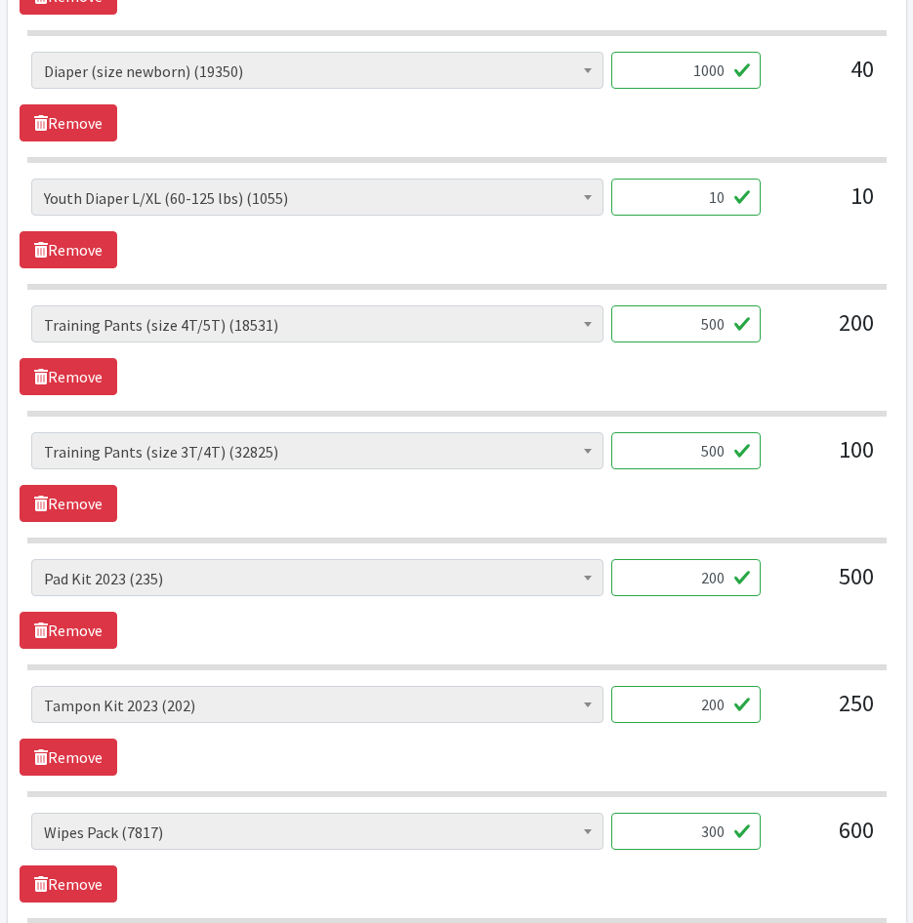
type input "300"
drag, startPoint x: 706, startPoint y: 205, endPoint x: 808, endPoint y: 205, distance: 102.5
click at [808, 205] on div "AIO's (Newborn) (12) AIO's (Sized) (44) Adult Briefs (Medium) (9) Adult Briefs …" at bounding box center [456, 205] width 850 height 53
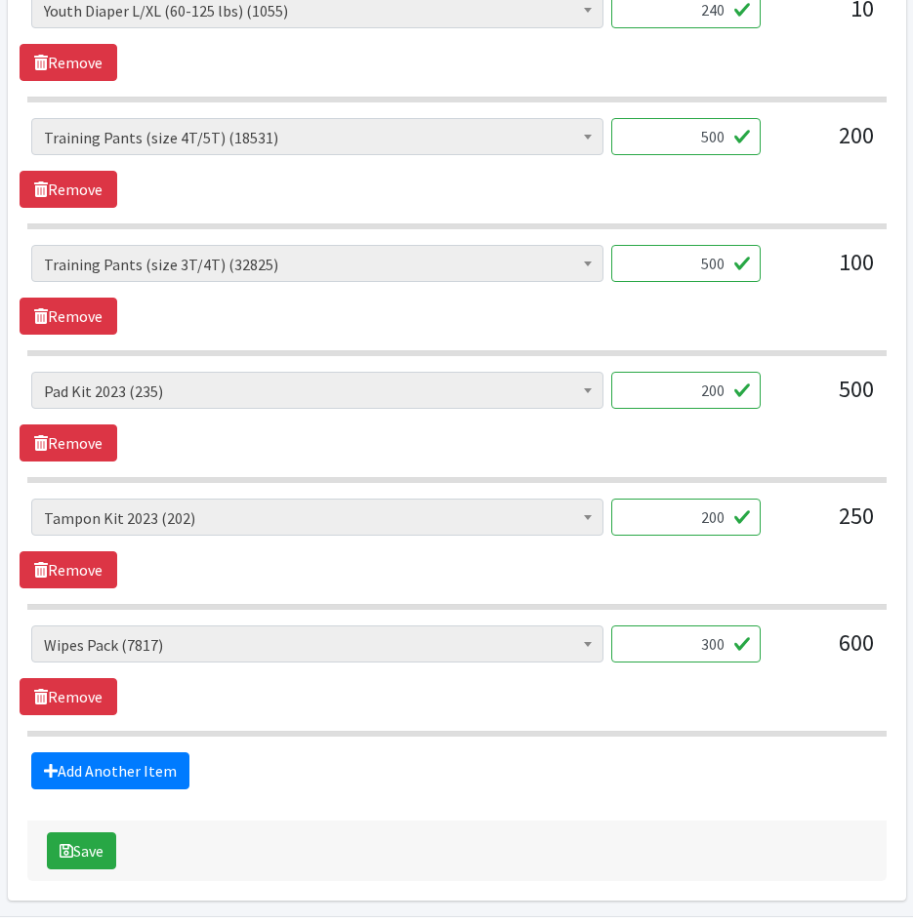
scroll to position [1816, 0]
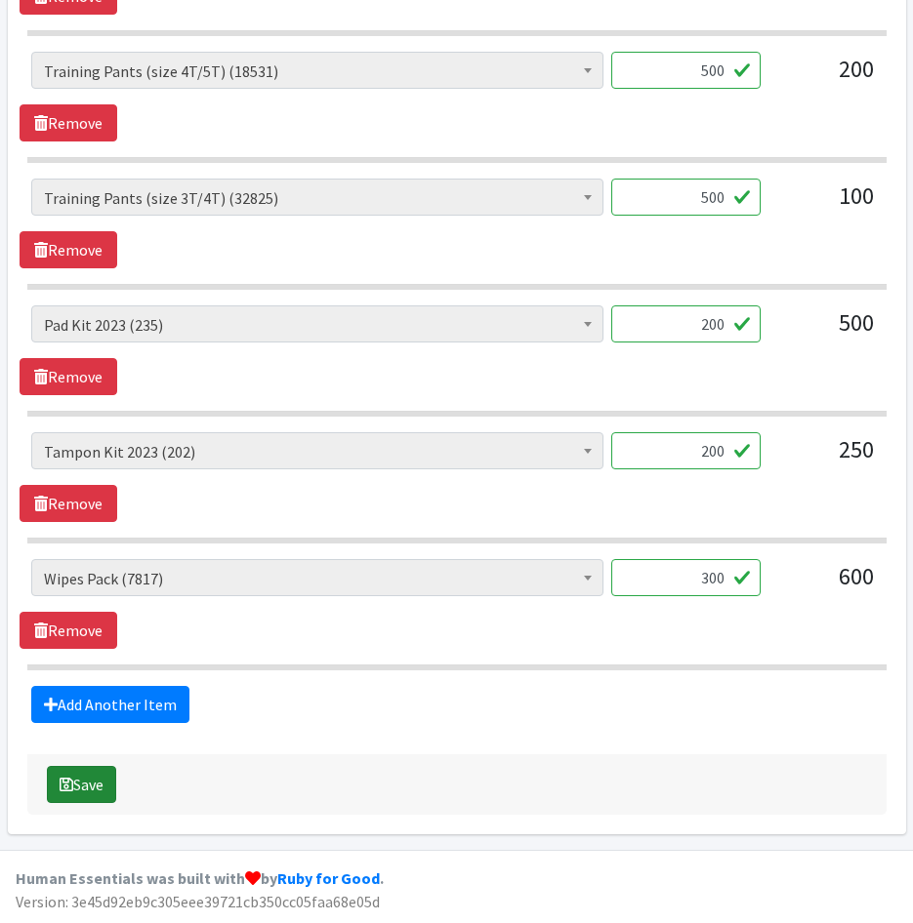
type input "240"
click at [82, 789] on button "Save" at bounding box center [81, 784] width 69 height 37
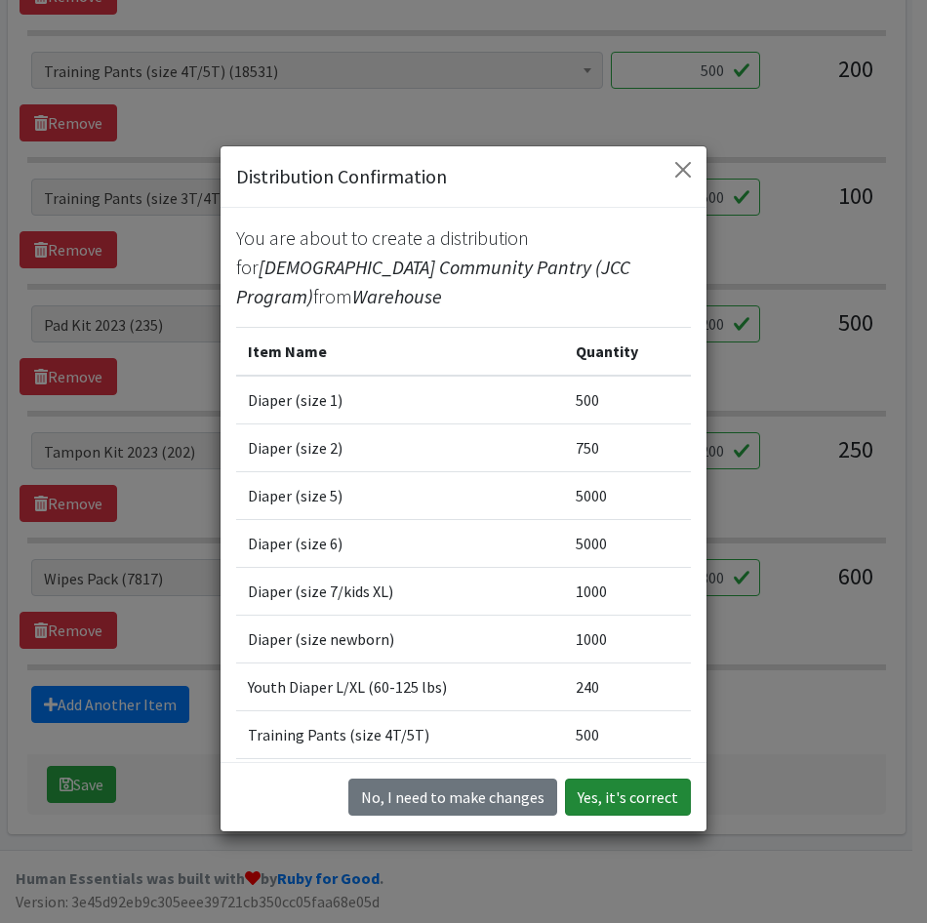
click at [653, 805] on button "Yes, it's correct" at bounding box center [628, 797] width 126 height 37
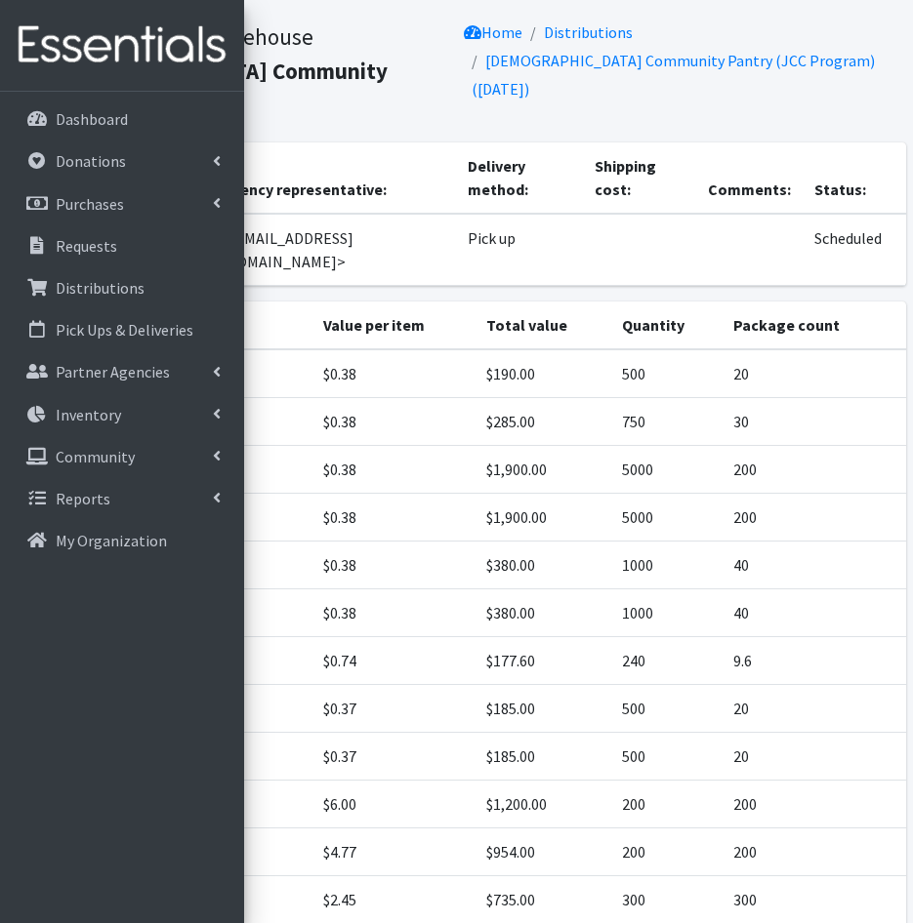
scroll to position [233, 0]
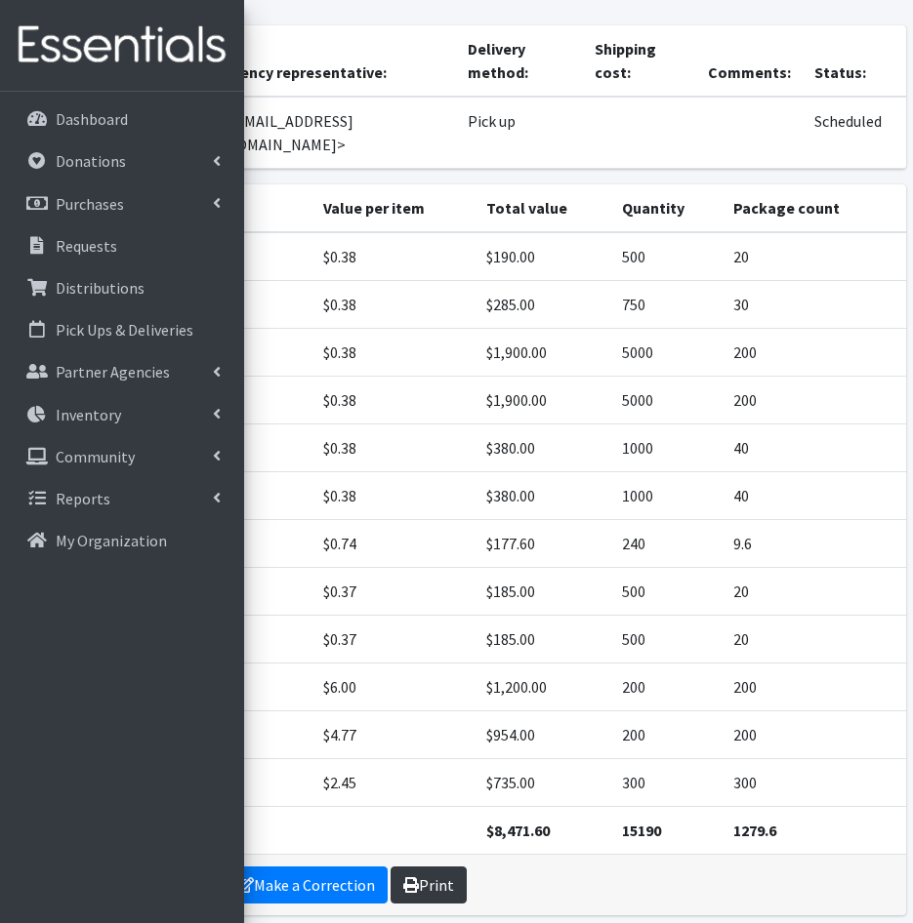
click at [428, 867] on link "Print" at bounding box center [428, 885] width 76 height 37
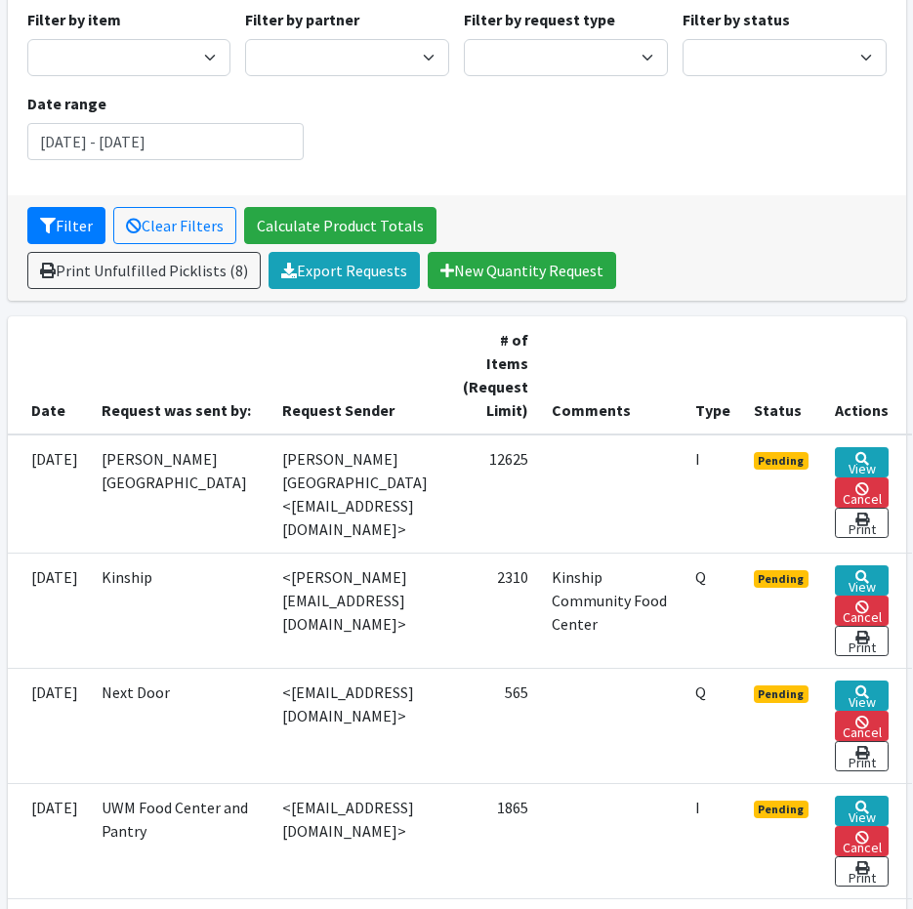
scroll to position [98, 0]
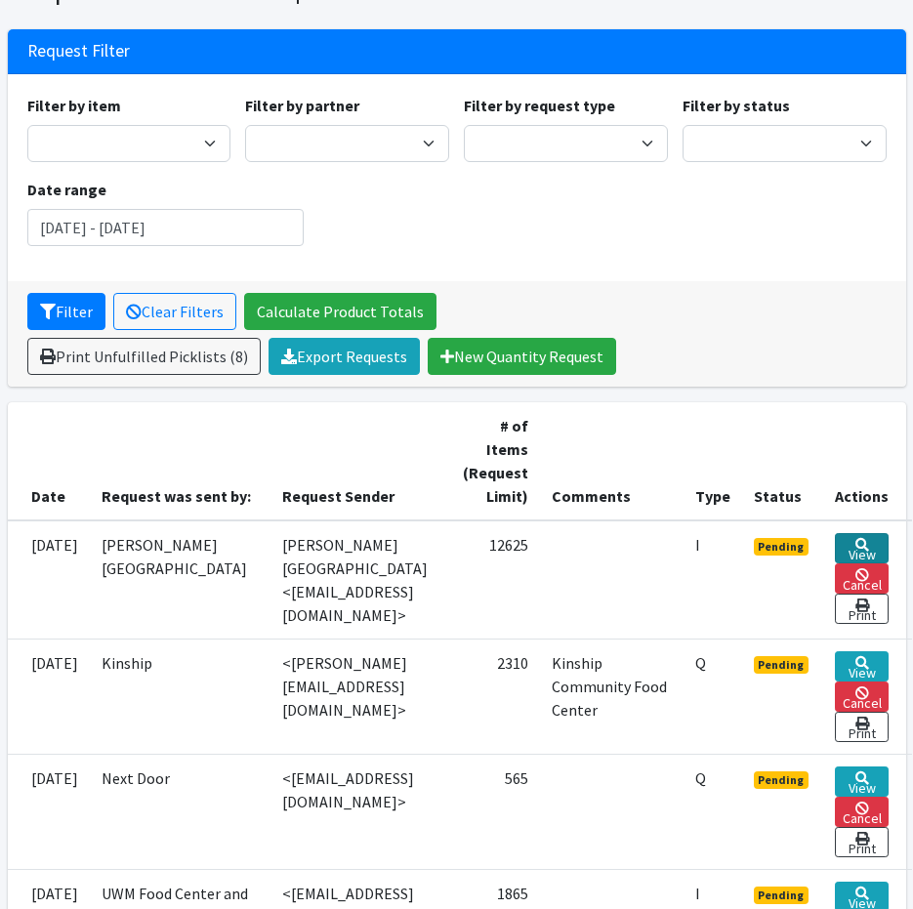
click at [854, 546] on link "View" at bounding box center [862, 548] width 54 height 30
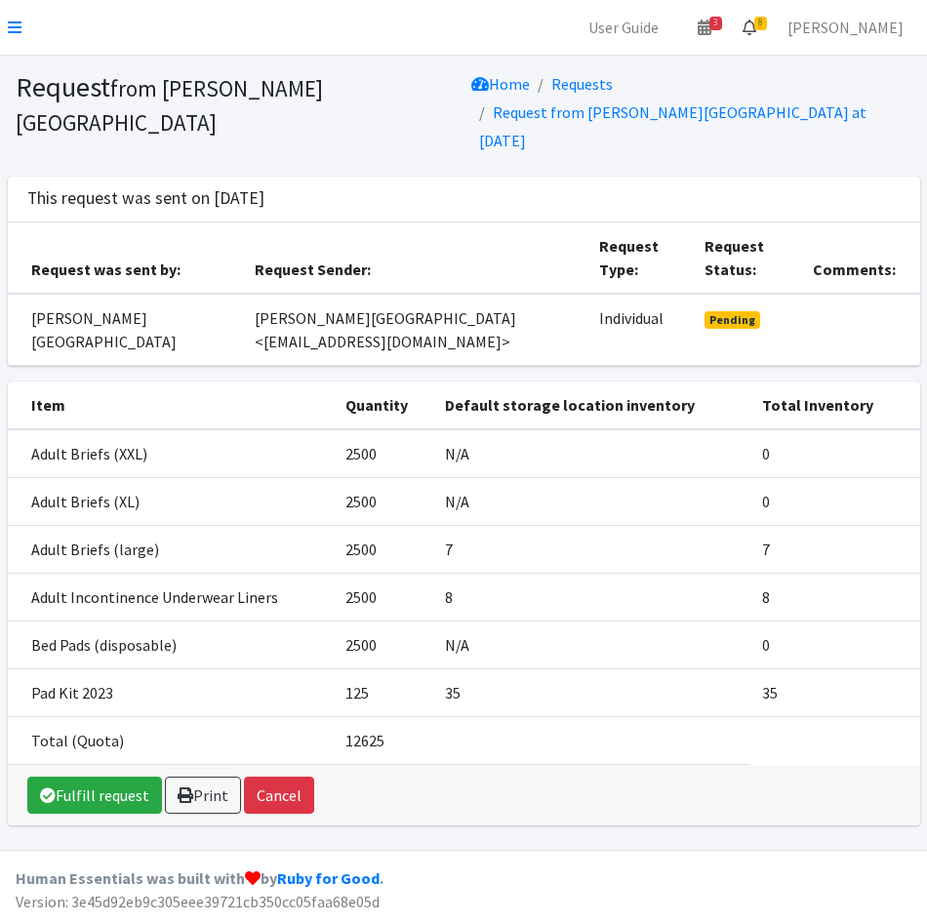
click at [767, 24] on span "8" at bounding box center [761, 24] width 13 height 14
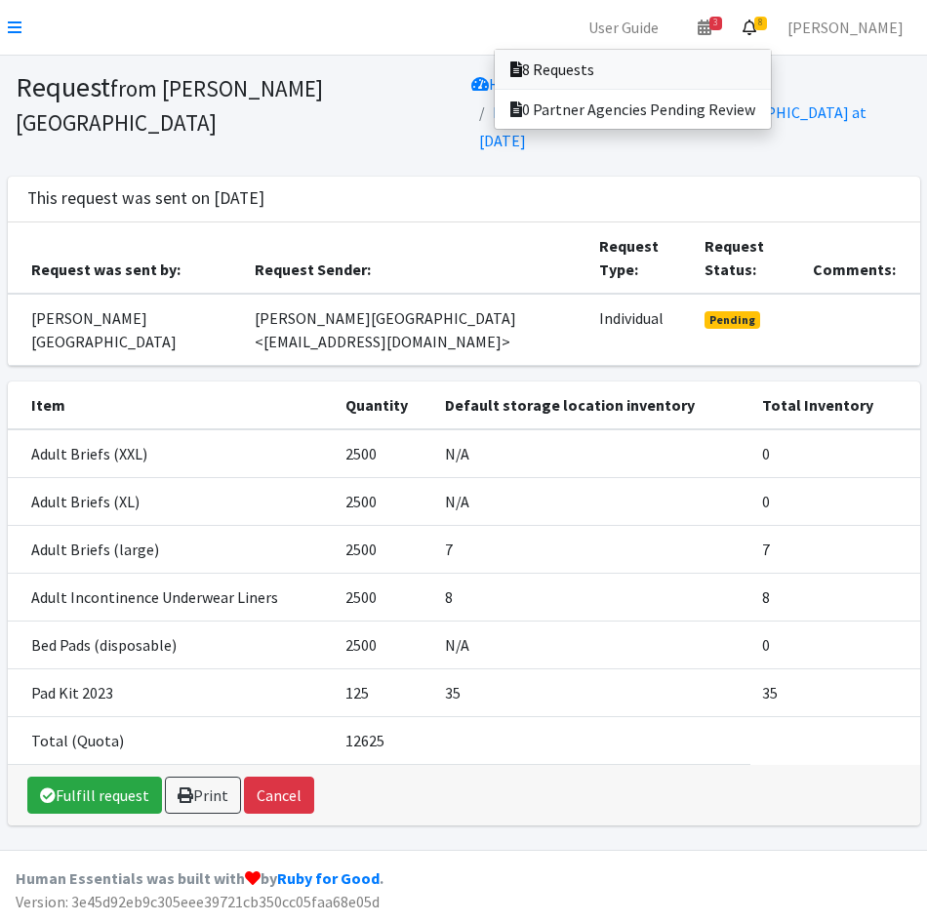
click at [734, 68] on link "8 Requests" at bounding box center [633, 69] width 276 height 39
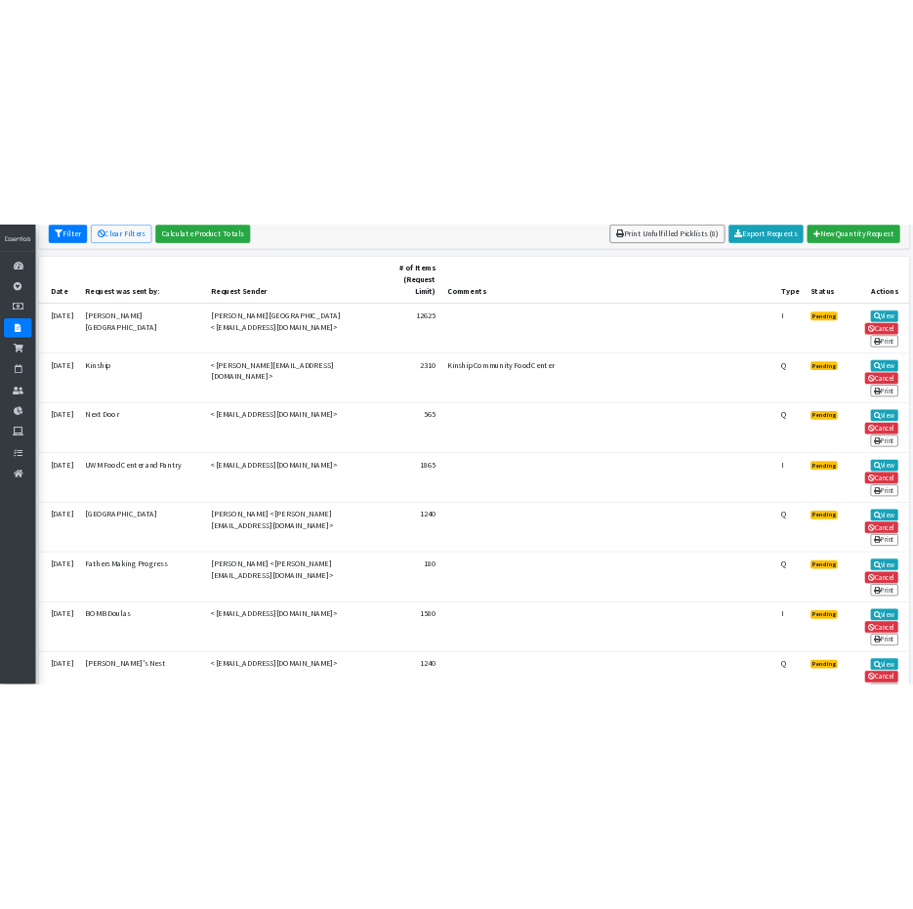
scroll to position [447, 0]
